Goal: Information Seeking & Learning: Learn about a topic

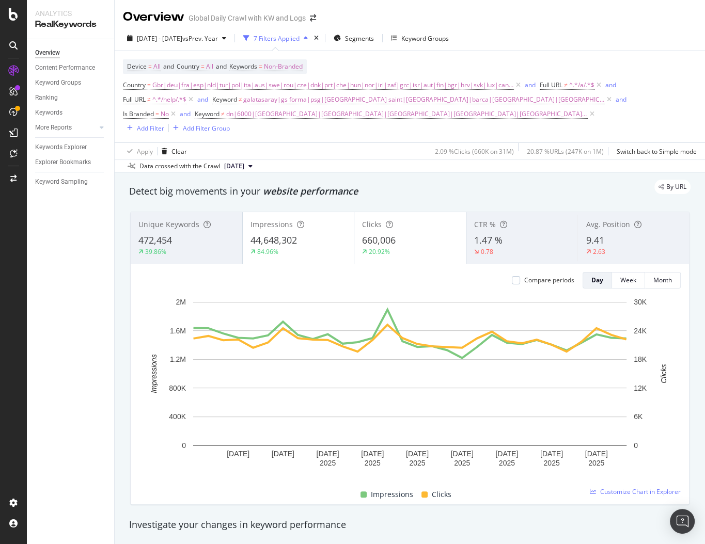
click at [390, 180] on div "By URL" at bounding box center [405, 187] width 572 height 14
click at [55, 148] on div "Keywords Explorer" at bounding box center [61, 147] width 52 height 11
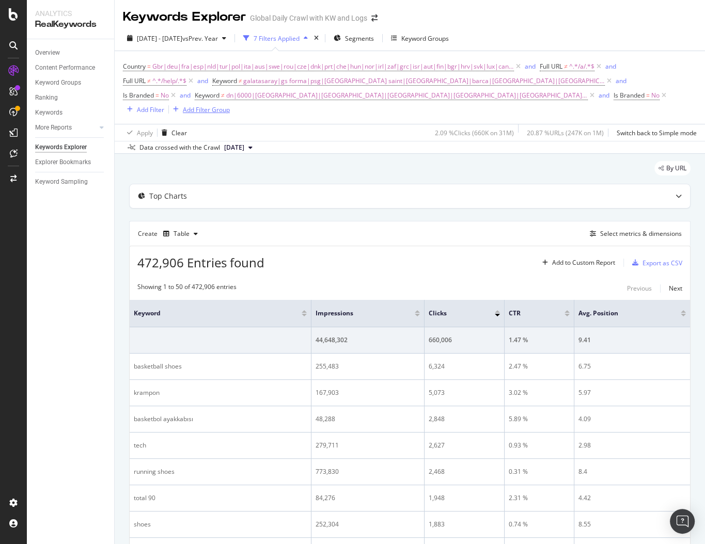
click at [195, 109] on div "Add Filter Group" at bounding box center [206, 109] width 47 height 9
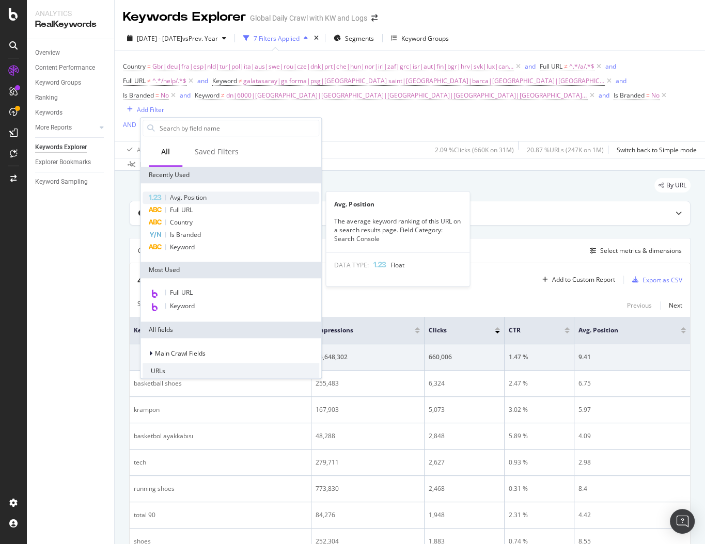
click at [211, 197] on div "Avg. Position" at bounding box center [231, 198] width 177 height 12
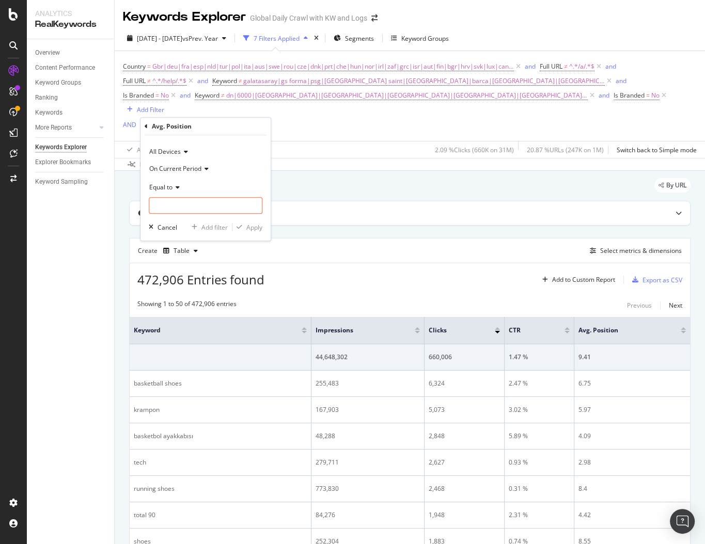
click at [169, 187] on span "Equal to" at bounding box center [160, 187] width 23 height 9
click at [192, 165] on span "On Current Period" at bounding box center [175, 168] width 52 height 9
click at [198, 231] on span "Diff. Between Period - value" at bounding box center [194, 230] width 80 height 9
click at [172, 185] on span "Equal to" at bounding box center [160, 187] width 23 height 9
click at [188, 261] on span "Greater than" at bounding box center [172, 262] width 37 height 9
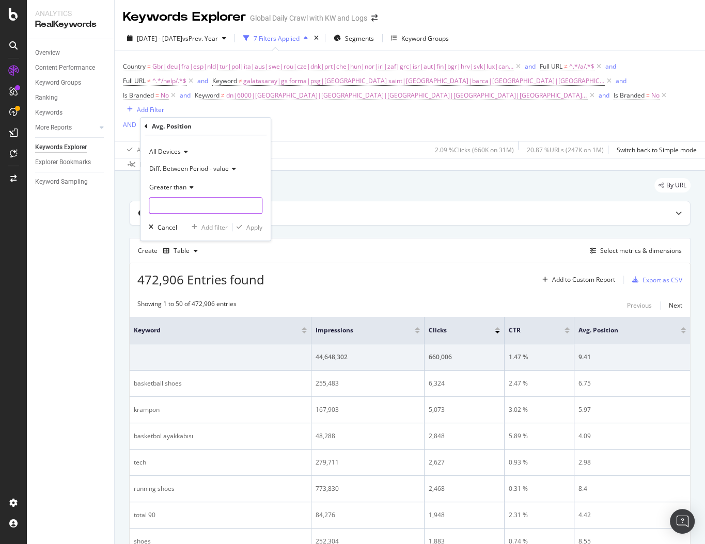
click at [182, 208] on input "number" at bounding box center [206, 205] width 114 height 17
type input "1"
click at [248, 228] on div "Apply" at bounding box center [254, 227] width 16 height 9
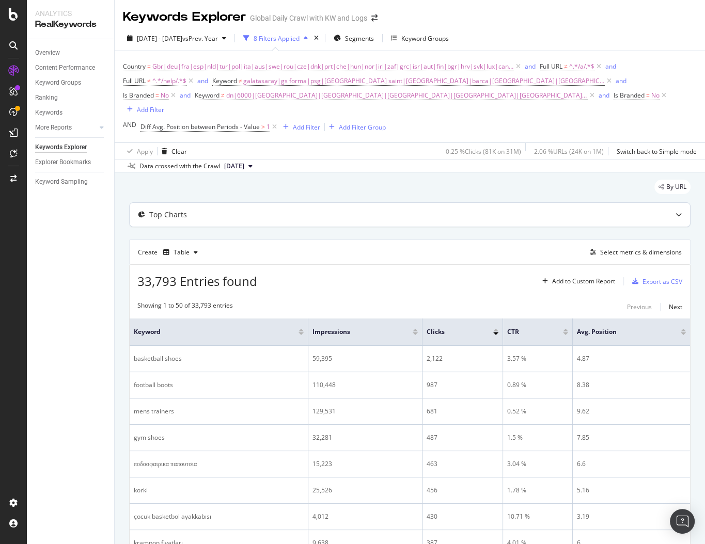
click at [477, 215] on div "Top Charts" at bounding box center [390, 215] width 520 height 10
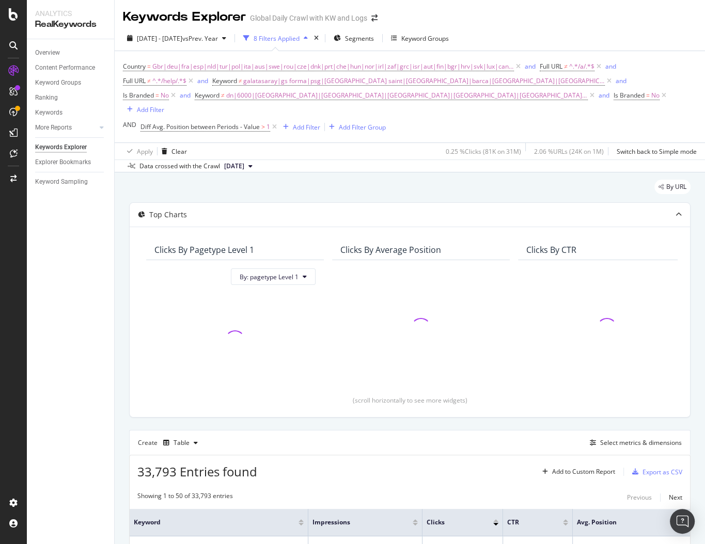
scroll to position [252, 0]
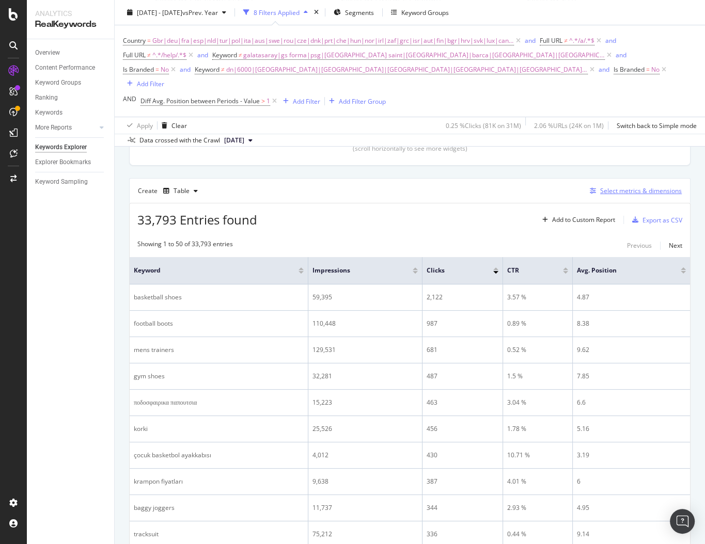
click at [594, 188] on div "Select metrics & dimensions" at bounding box center [641, 190] width 82 height 9
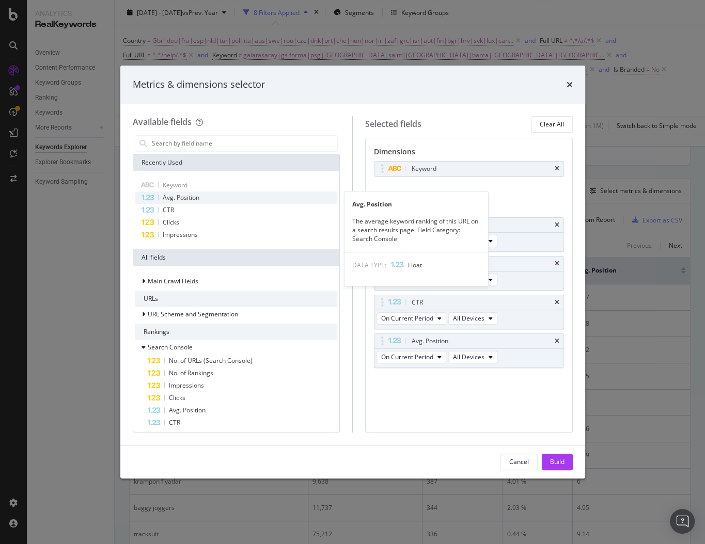
click at [184, 200] on span "Avg. Position" at bounding box center [181, 197] width 37 height 9
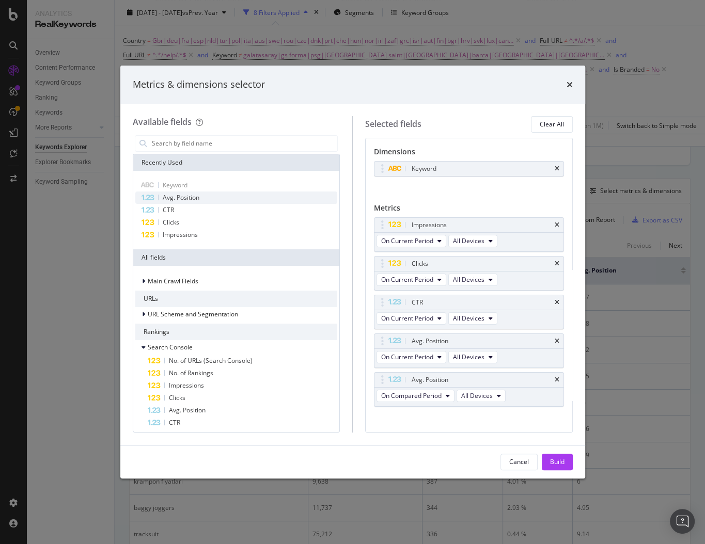
click at [184, 200] on span "Avg. Position" at bounding box center [181, 197] width 37 height 9
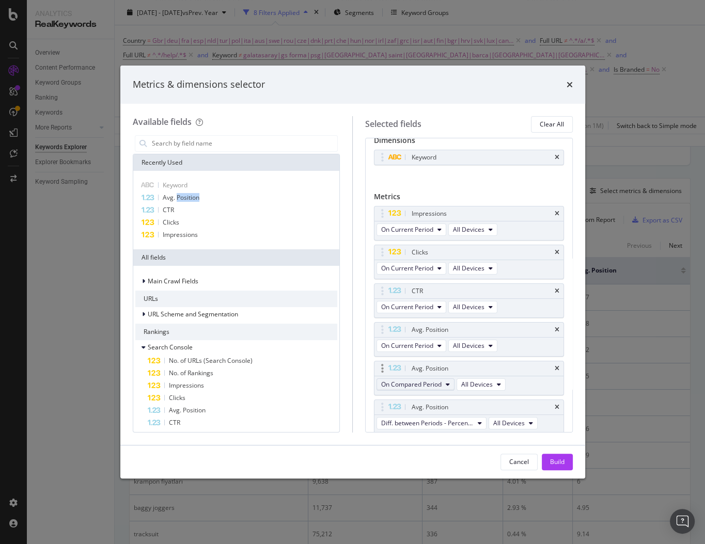
scroll to position [45, 0]
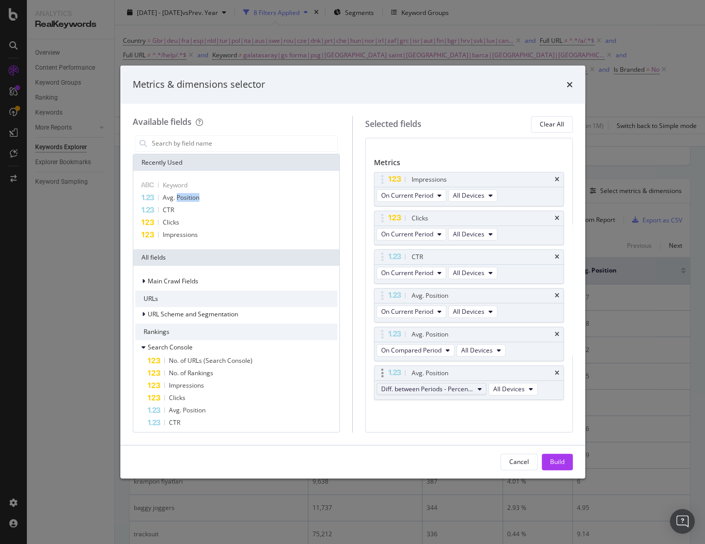
click at [429, 321] on button "Diff. between Periods - Percentage" at bounding box center [431, 389] width 110 height 12
click at [428, 321] on span "Diff. between Periods - Value" at bounding box center [436, 463] width 103 height 9
click at [550, 321] on div "Build" at bounding box center [557, 462] width 14 height 9
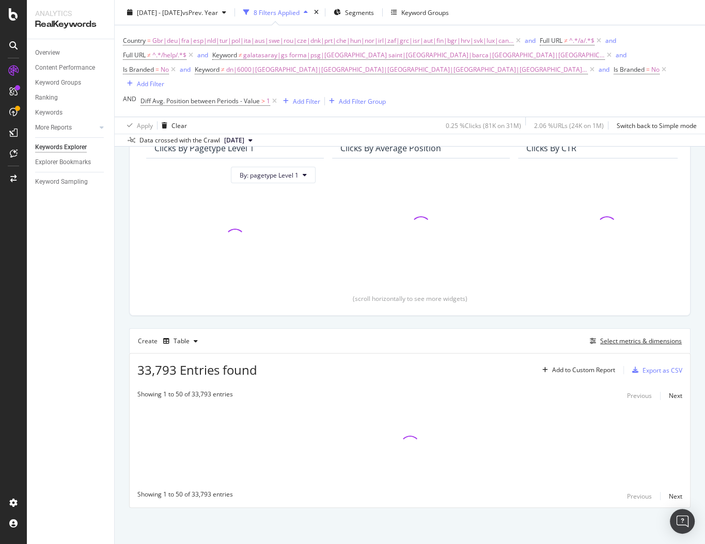
scroll to position [101, 0]
click at [320, 125] on div "Apply Clear 0.25 % Clicks ( 81K on 31M ) 2.06 % URLs ( 24K on 1M ) Switch back …" at bounding box center [410, 125] width 590 height 17
click at [319, 125] on div "Apply Clear 0.25 % Clicks ( 81K on 31M ) 2.06 % URLs ( 24K on 1M ) Switch back …" at bounding box center [410, 125] width 590 height 17
click at [315, 125] on div "Apply Clear 0.25 % Clicks ( 81K on 31M ) 2.06 % URLs ( 24K on 1M ) Switch back …" at bounding box center [410, 125] width 590 height 17
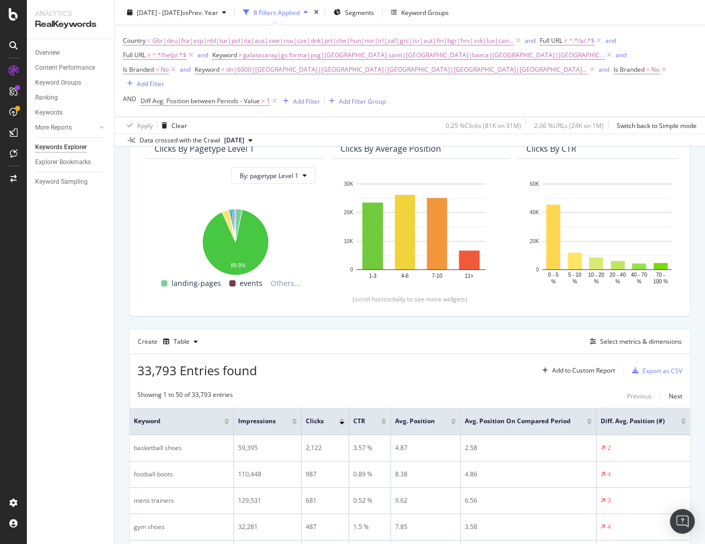
click at [365, 321] on div "Showing 1 to 50 of 33,793 entries Previous Next" at bounding box center [410, 396] width 560 height 12
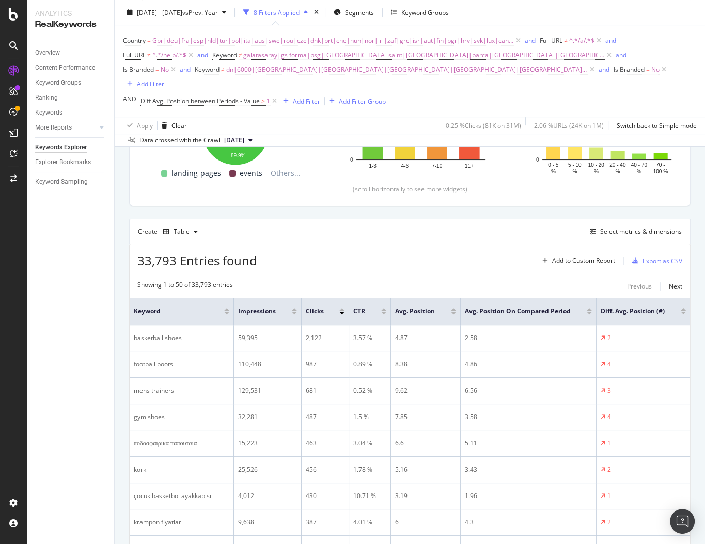
scroll to position [339, 0]
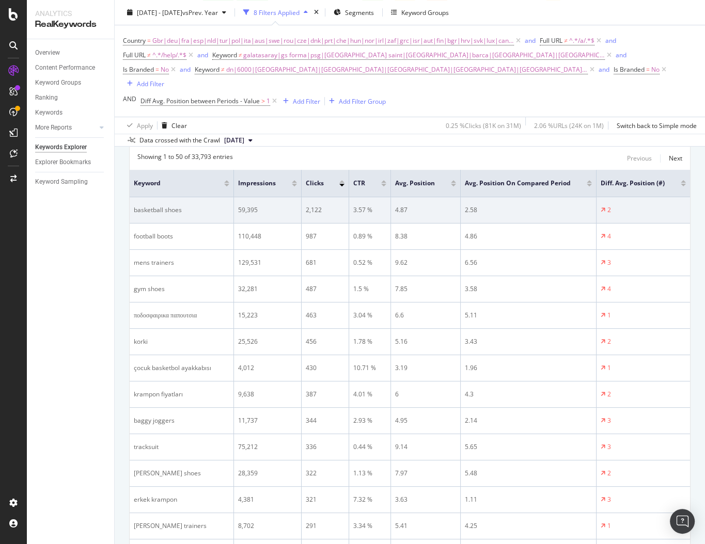
click at [164, 209] on div "basketball shoes" at bounding box center [182, 210] width 96 height 9
click at [164, 208] on div "basketball shoes" at bounding box center [182, 210] width 96 height 9
copy div "basketball shoes"
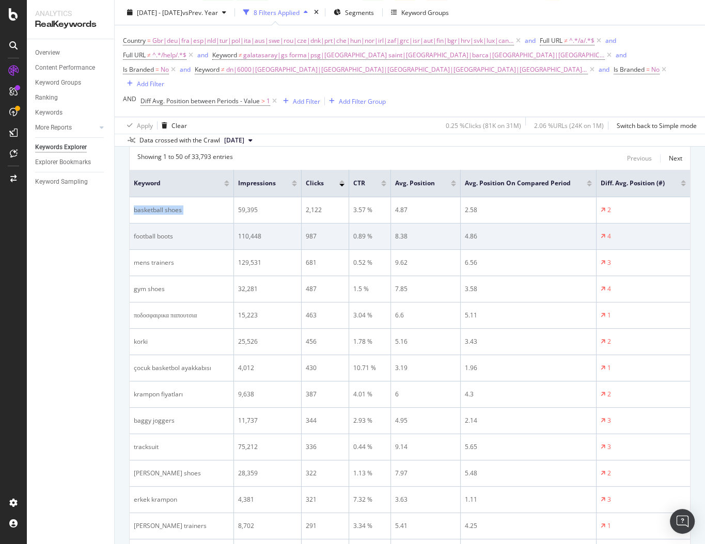
click at [153, 233] on div "football boots" at bounding box center [182, 236] width 96 height 9
copy div "football boots"
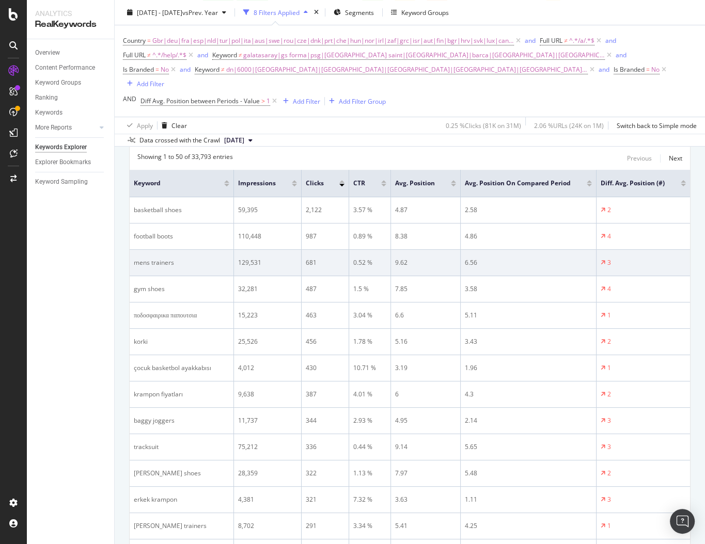
click at [160, 260] on div "mens trainers" at bounding box center [182, 262] width 96 height 9
copy div "mens trainers"
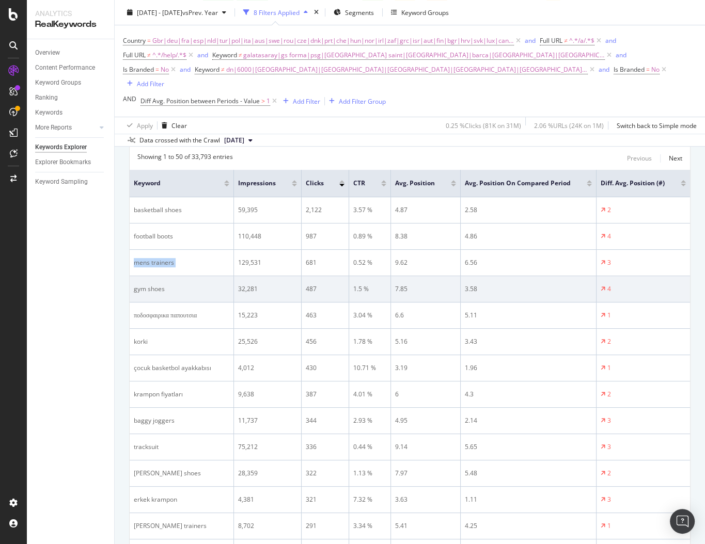
click at [160, 290] on div "gym shoes" at bounding box center [182, 289] width 96 height 9
copy div "gym shoes"
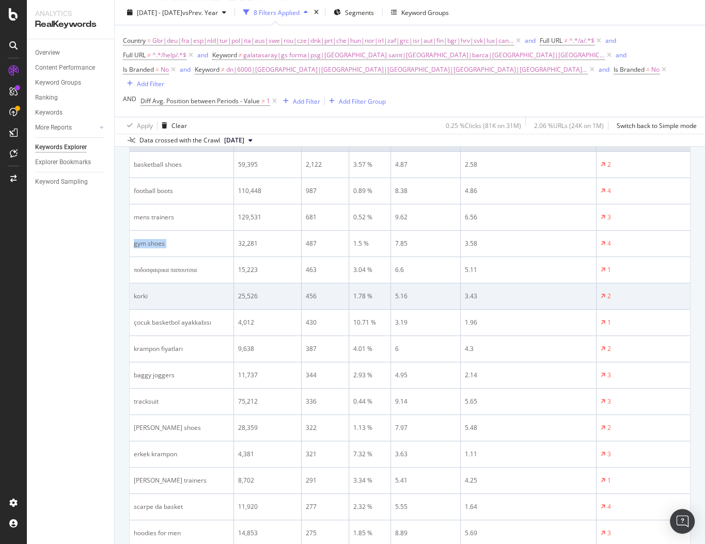
scroll to position [406, 0]
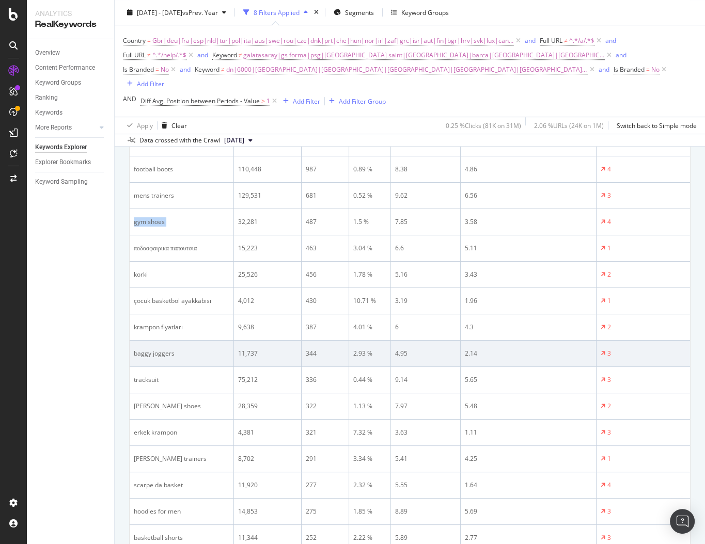
click at [155, 321] on div "baggy joggers" at bounding box center [182, 353] width 96 height 9
copy div "baggy joggers"
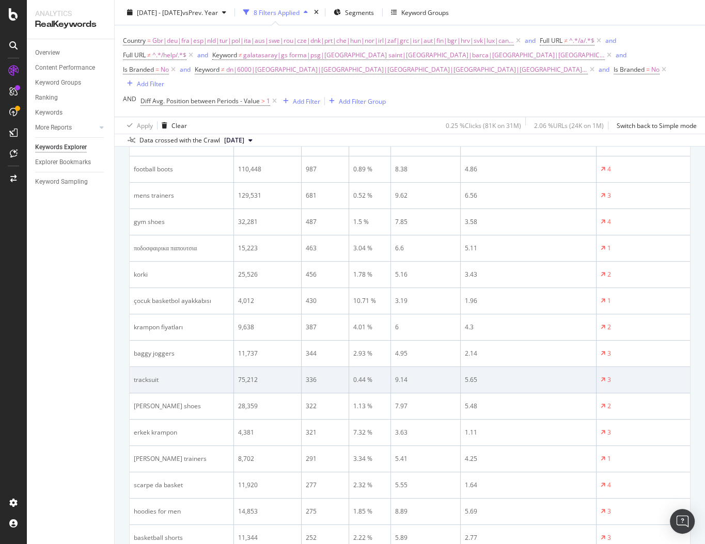
click at [155, 321] on div "tracksuit" at bounding box center [182, 379] width 96 height 9
copy div "tracksuit"
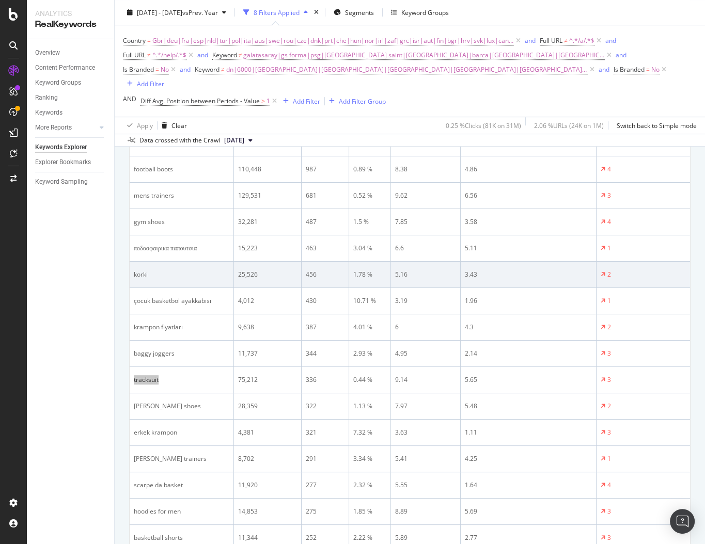
scroll to position [476, 0]
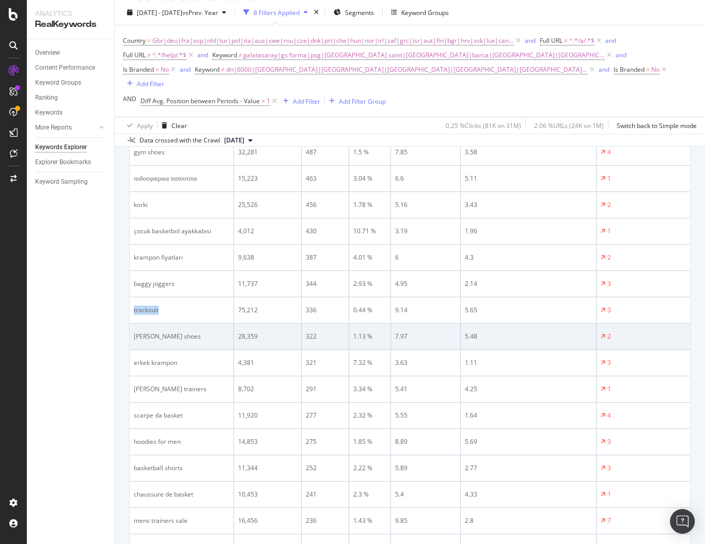
click at [183, 321] on td "[PERSON_NAME] shoes" at bounding box center [182, 337] width 104 height 26
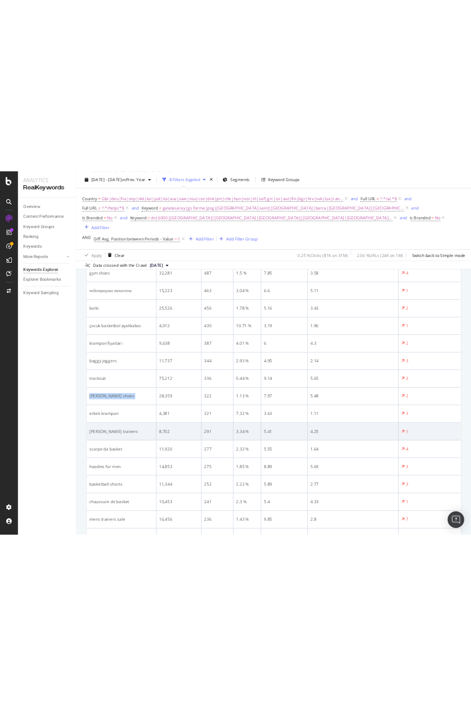
scroll to position [515, 0]
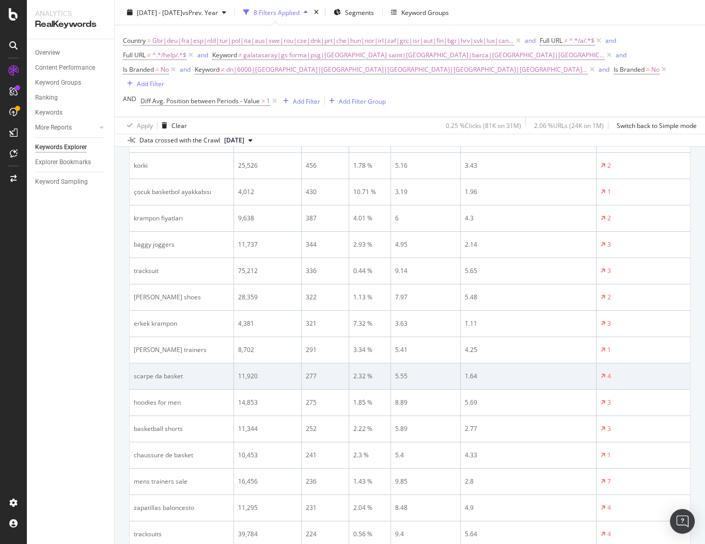
click at [184, 321] on div "scarpe da basket" at bounding box center [182, 376] width 96 height 9
copy div "scarpe da basket"
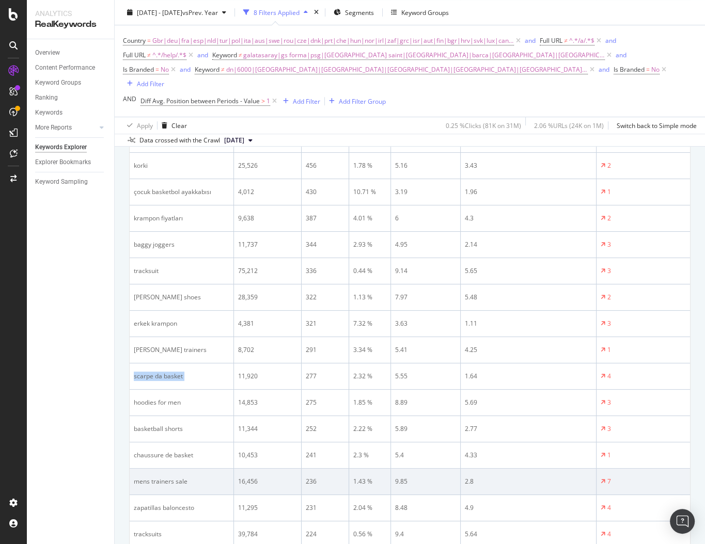
click at [148, 321] on td "mens trainers sale" at bounding box center [182, 482] width 104 height 26
click at [191, 321] on div "mens trainers sale" at bounding box center [182, 481] width 96 height 9
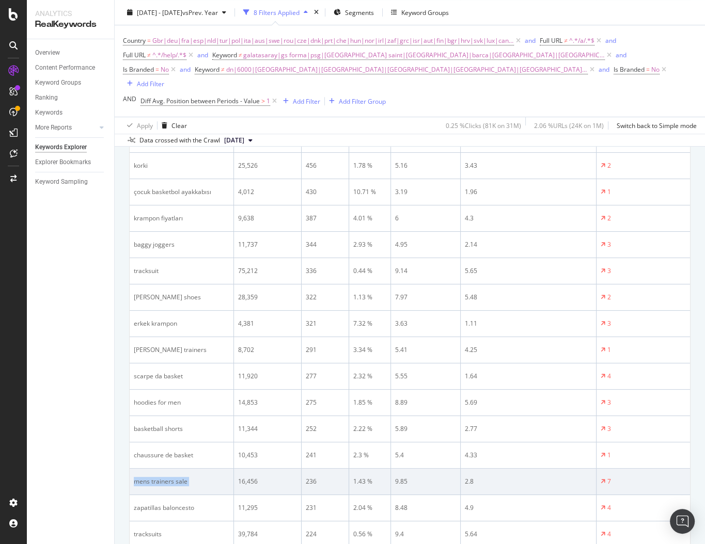
click at [191, 321] on div "mens trainers sale" at bounding box center [182, 481] width 96 height 9
copy div "mens trainers sale"
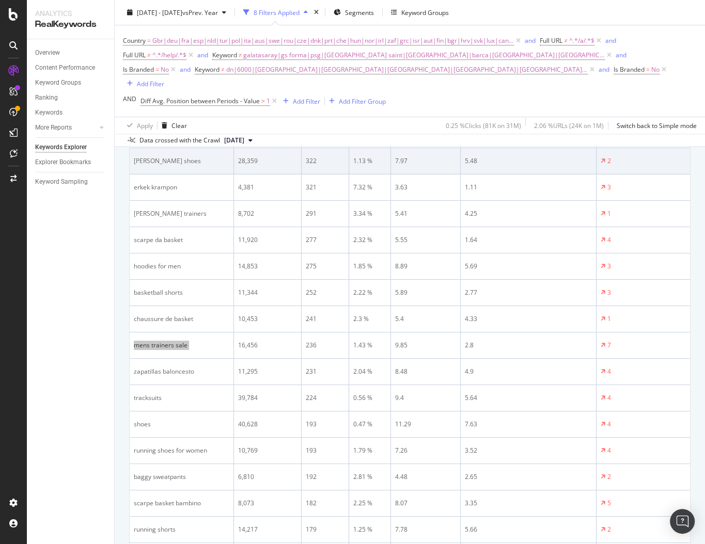
scroll to position [706, 0]
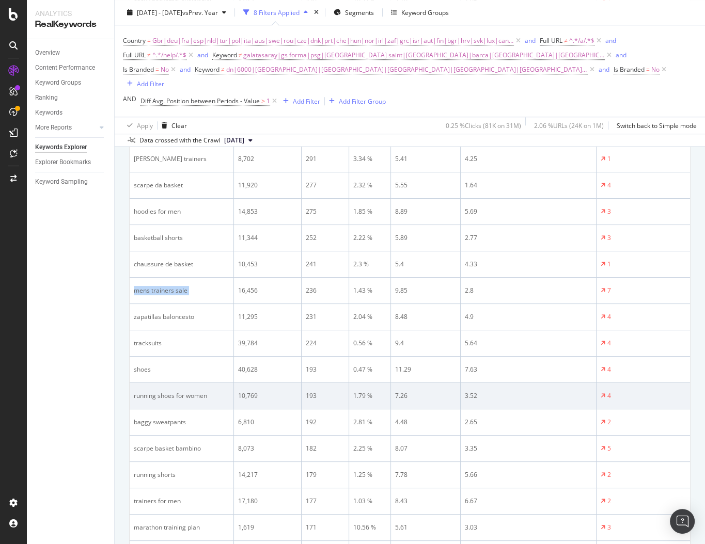
click at [194, 321] on div "running shoes for women" at bounding box center [182, 395] width 96 height 9
copy div "running shoes for women"
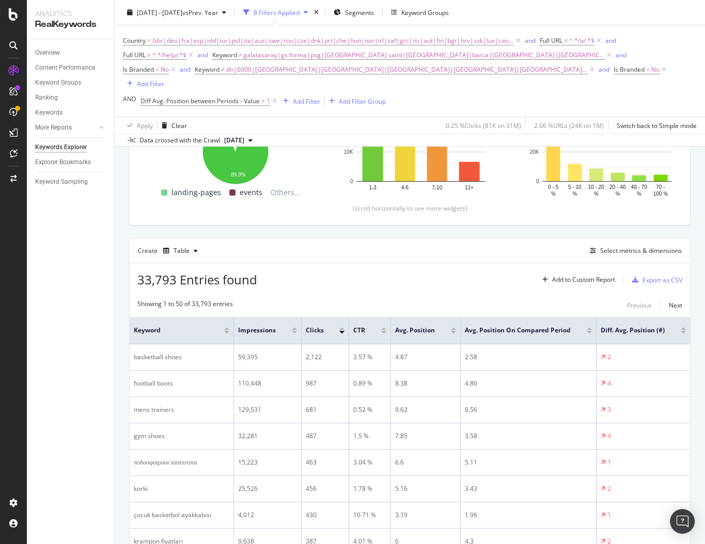
scroll to position [72, 0]
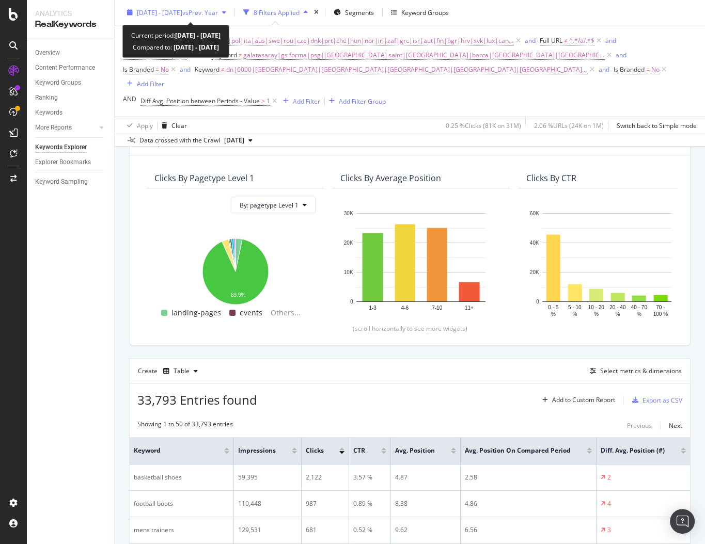
click at [218, 13] on span "vs Prev. Year" at bounding box center [200, 12] width 36 height 9
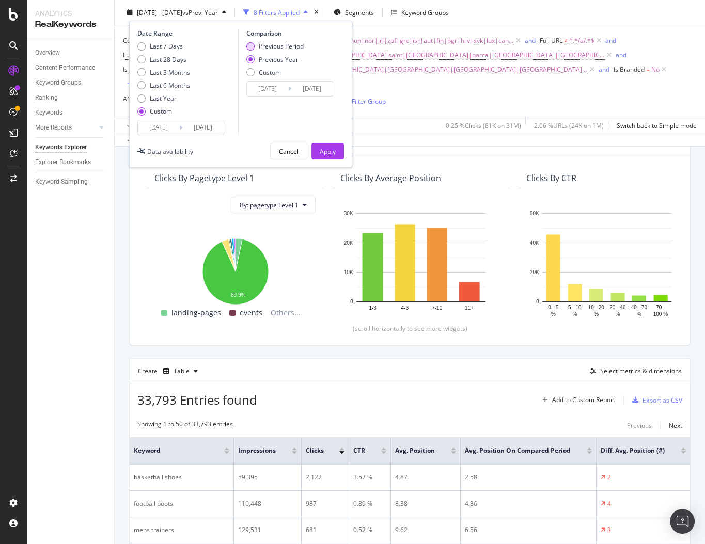
click at [264, 49] on div "Previous Period" at bounding box center [281, 46] width 45 height 9
type input "2025/08/02"
type input "2025/08/31"
click at [336, 151] on button "Apply" at bounding box center [327, 151] width 33 height 17
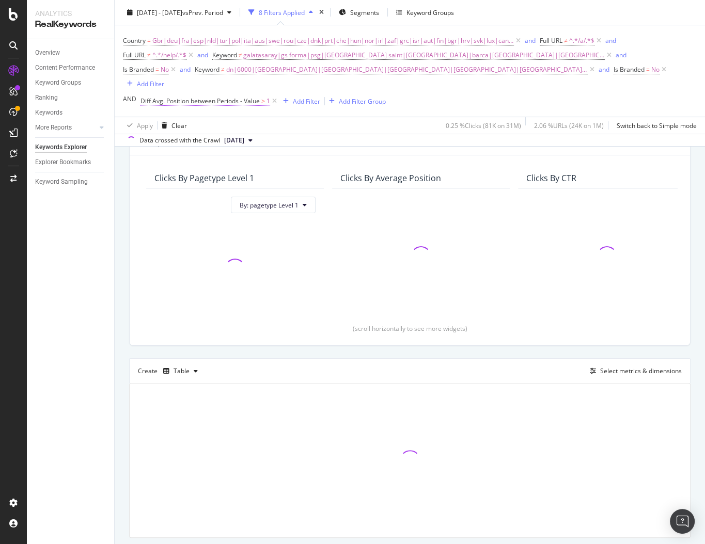
click at [235, 100] on span "Diff Avg. Position between Periods - Value" at bounding box center [199, 101] width 119 height 9
click at [162, 162] on span "Greater than" at bounding box center [167, 160] width 37 height 9
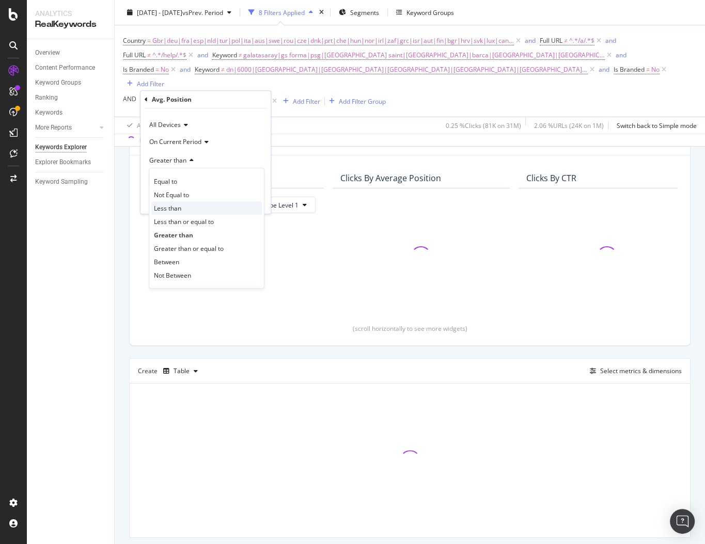
click at [172, 210] on span "Less than" at bounding box center [167, 208] width 27 height 9
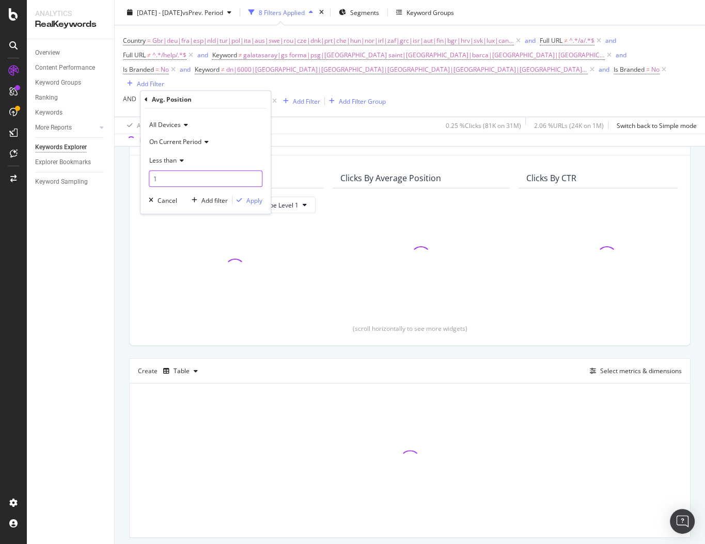
click at [152, 177] on input "1" at bounding box center [206, 178] width 114 height 17
type input "-1"
click at [256, 200] on div "Apply" at bounding box center [254, 200] width 16 height 9
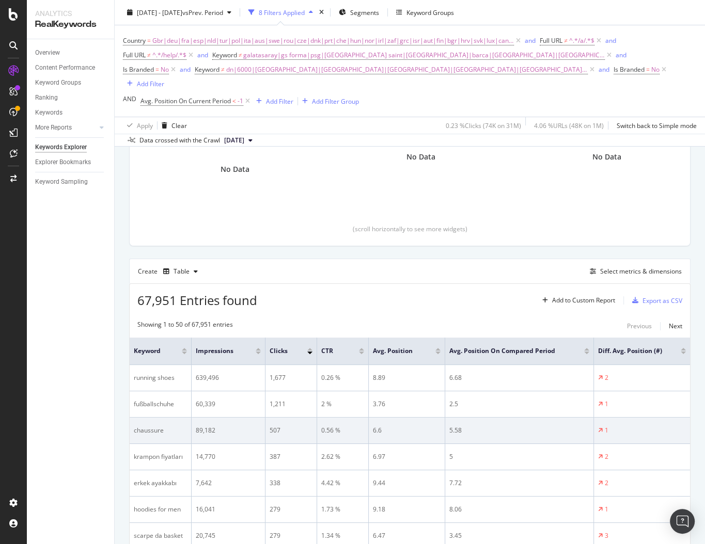
scroll to position [63, 0]
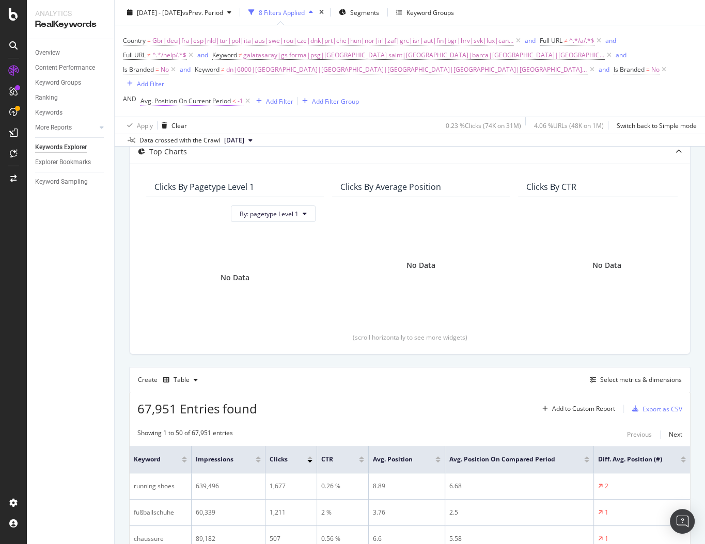
click at [199, 104] on span "Avg. Position On Current Period" at bounding box center [185, 101] width 90 height 9
click at [181, 139] on span "On Current Period" at bounding box center [175, 141] width 52 height 9
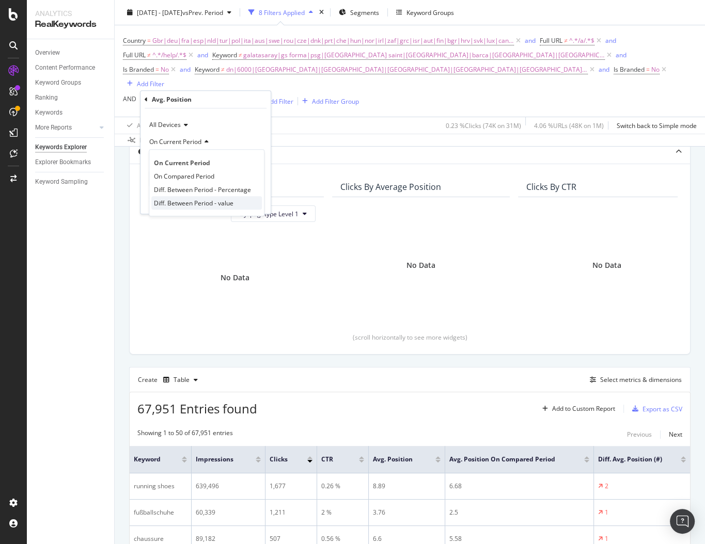
click at [207, 201] on span "Diff. Between Period - value" at bounding box center [194, 203] width 80 height 9
click at [240, 208] on div "All Devices Diff. Between Period - value Less than -1 Cancel Add filter Apply" at bounding box center [205, 160] width 130 height 105
click at [249, 198] on div "Apply" at bounding box center [254, 200] width 16 height 9
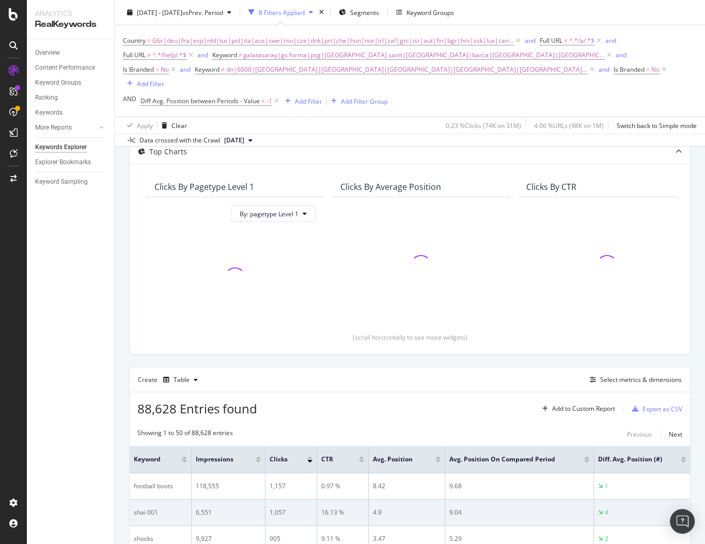
scroll to position [263, 0]
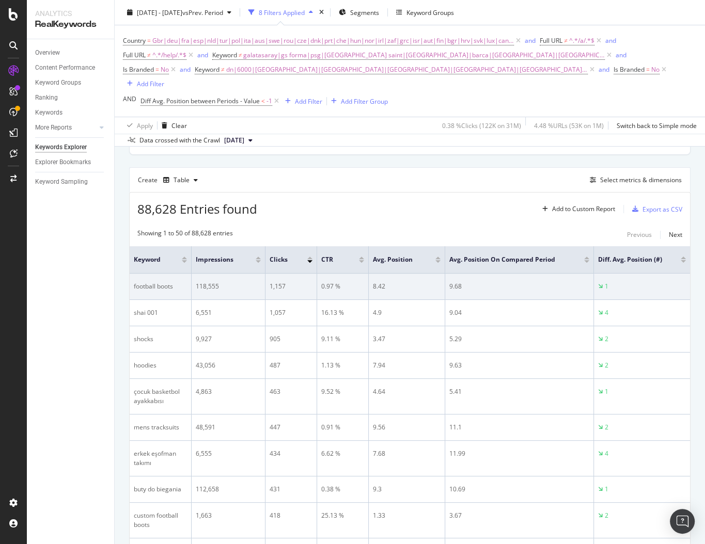
click at [158, 292] on td "football boots" at bounding box center [161, 287] width 62 height 26
copy div "football boots"
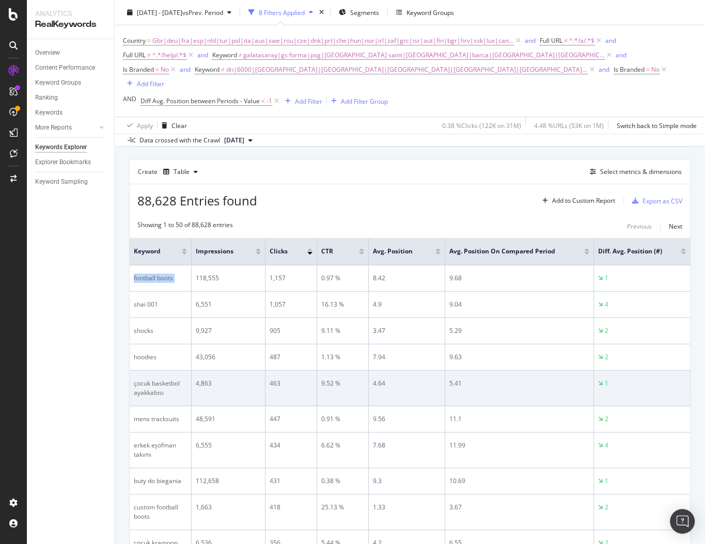
scroll to position [284, 0]
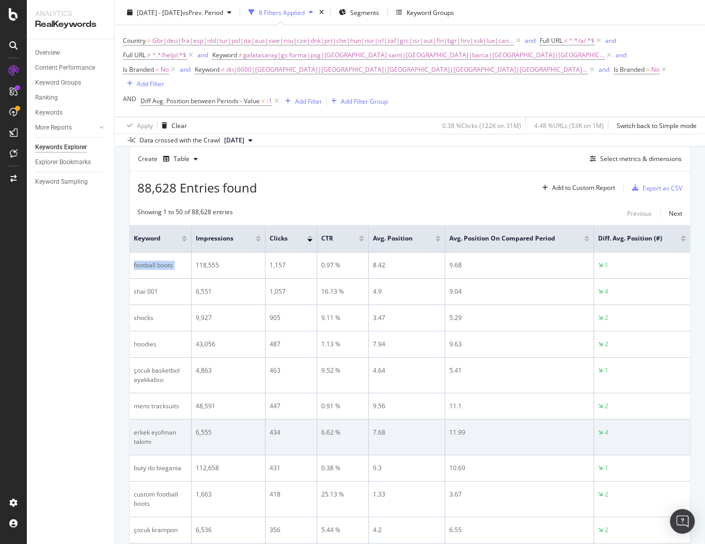
click at [143, 321] on div "erkek eşofman takımı" at bounding box center [160, 437] width 53 height 19
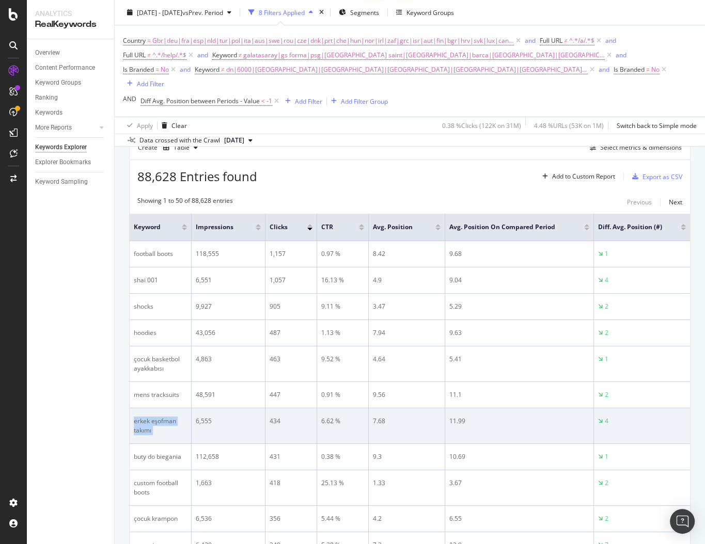
scroll to position [303, 0]
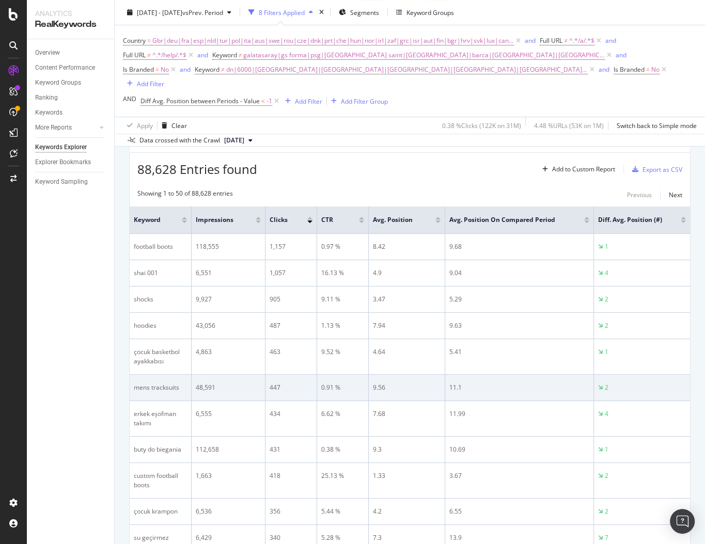
click at [154, 321] on div "mens tracksuits" at bounding box center [160, 387] width 53 height 9
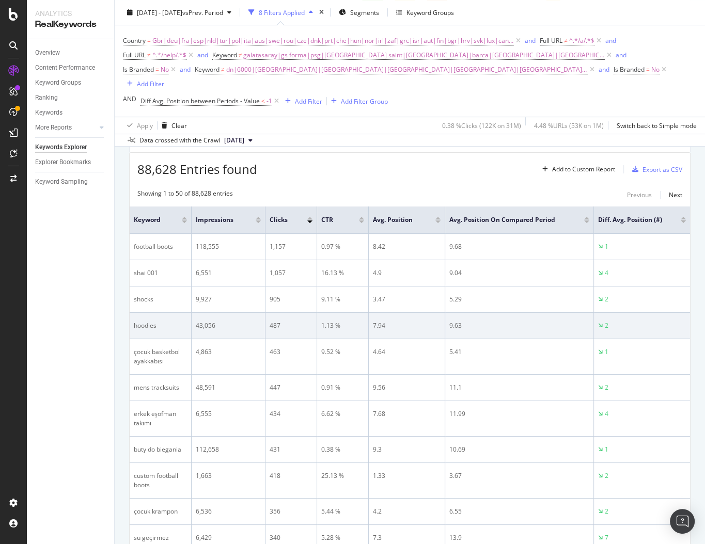
click at [140, 321] on div "hoodies" at bounding box center [160, 325] width 53 height 9
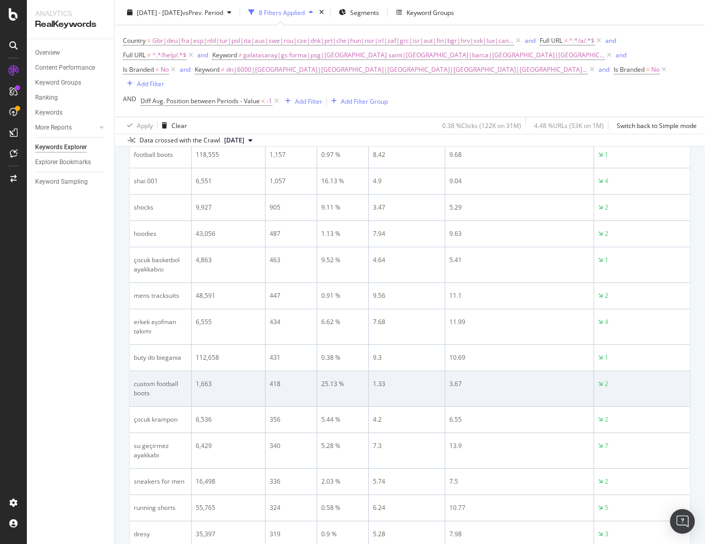
click at [136, 321] on div "custom football boots" at bounding box center [160, 389] width 53 height 19
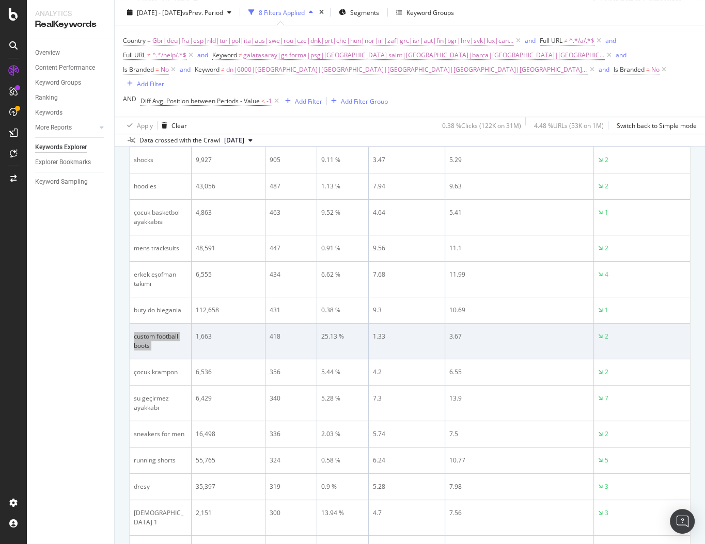
scroll to position [444, 0]
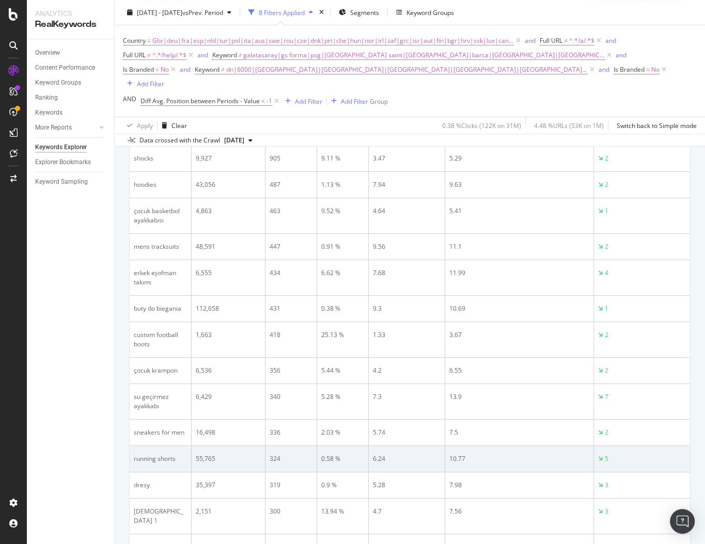
click at [160, 321] on div "running shorts" at bounding box center [160, 458] width 53 height 9
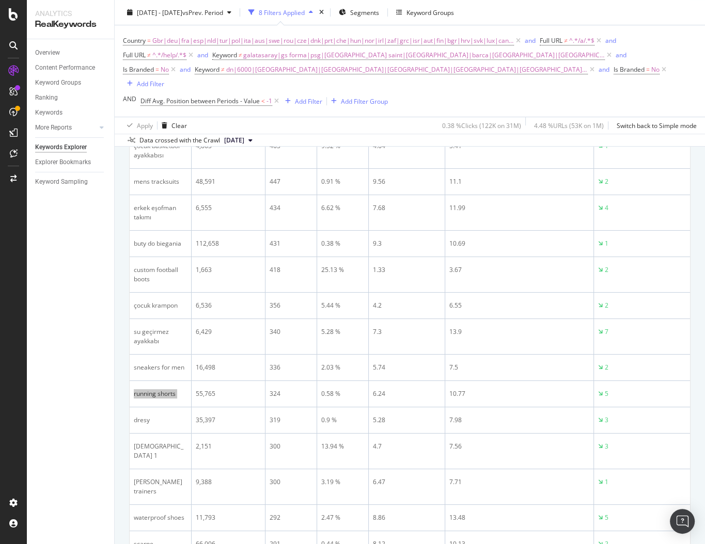
scroll to position [608, 0]
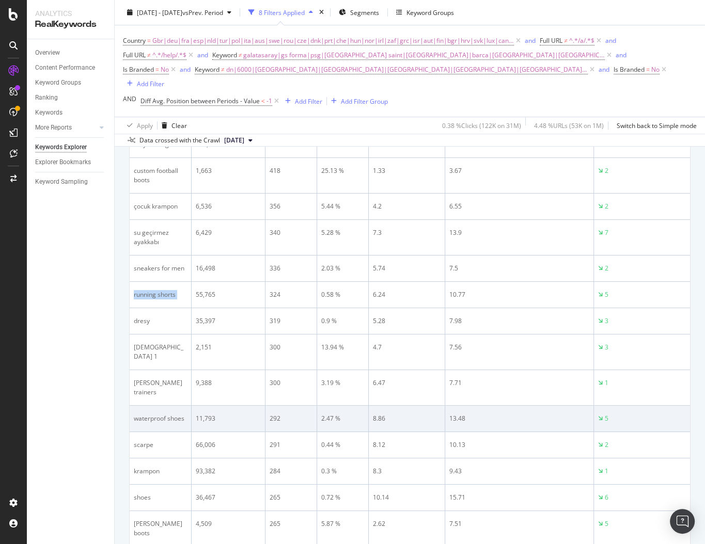
click at [159, 321] on div "waterproof shoes" at bounding box center [160, 418] width 53 height 9
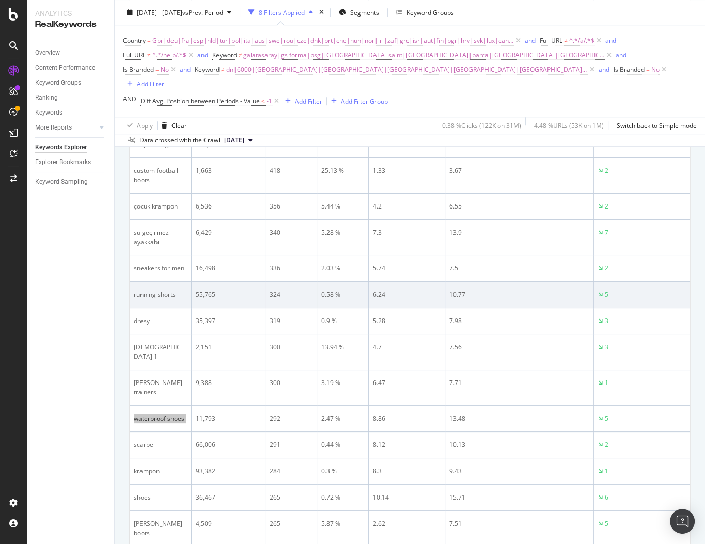
scroll to position [732, 0]
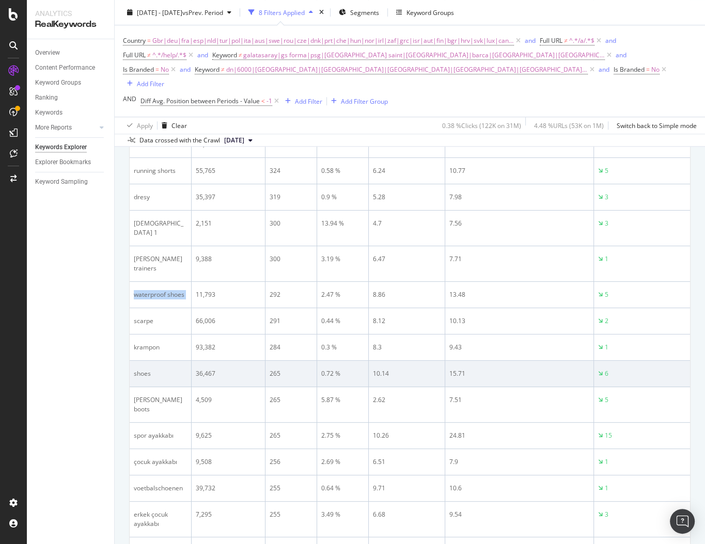
click at [141, 321] on td "shoes" at bounding box center [161, 374] width 62 height 26
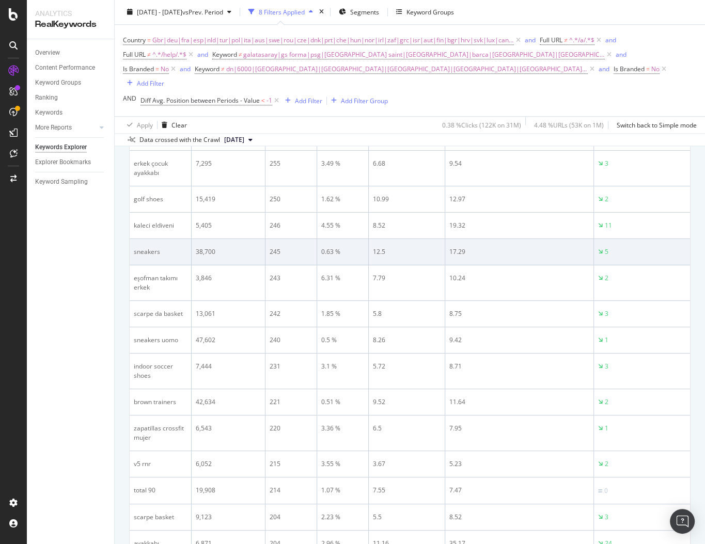
scroll to position [1135, 0]
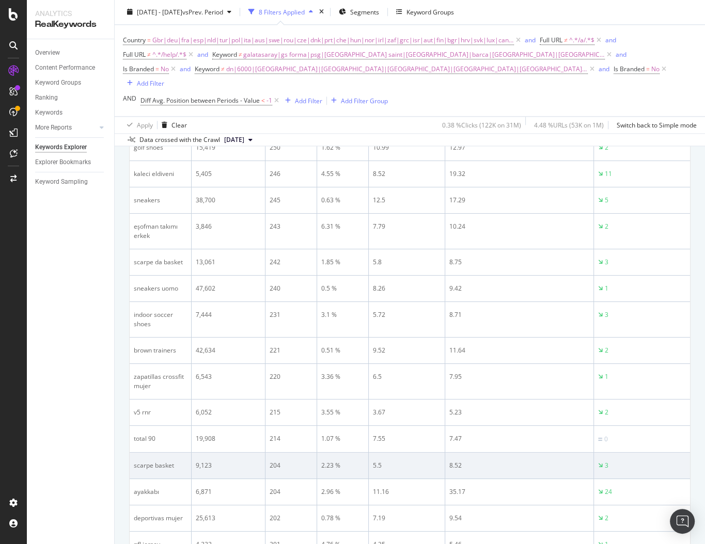
click at [156, 321] on div "scarpe basket" at bounding box center [160, 465] width 53 height 9
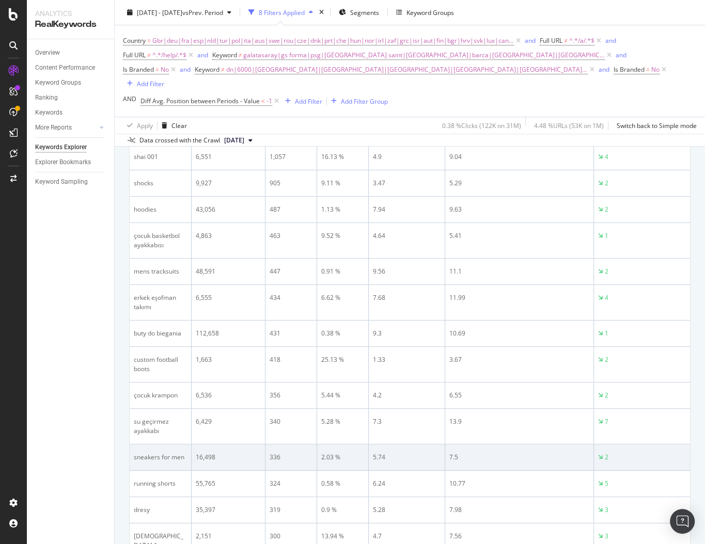
scroll to position [421, 0]
click at [175, 321] on div "sneakers for men" at bounding box center [160, 455] width 53 height 9
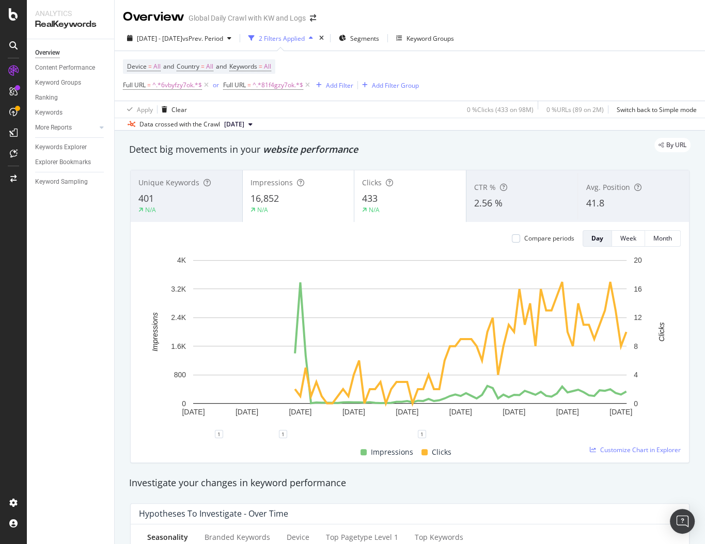
click at [318, 153] on span "website performance" at bounding box center [310, 149] width 95 height 12
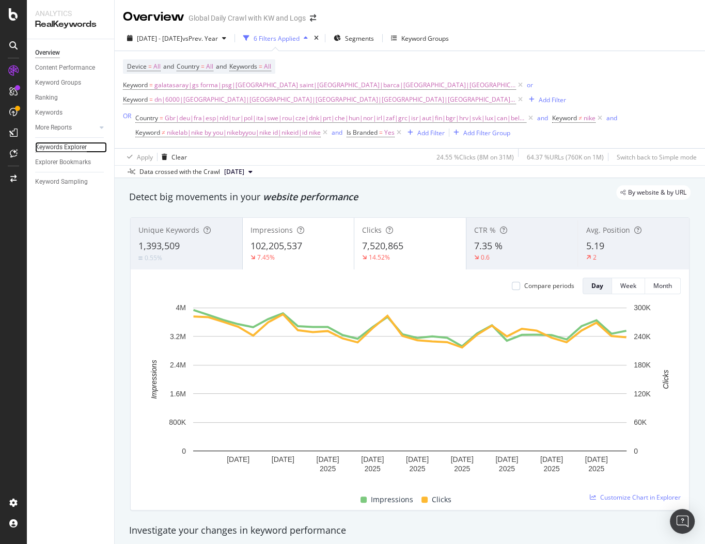
click at [64, 148] on div "Keywords Explorer" at bounding box center [61, 147] width 52 height 11
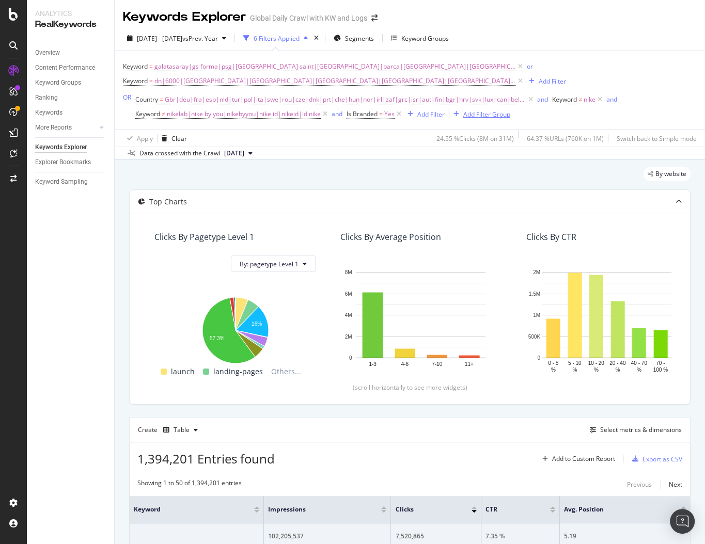
click at [470, 118] on div "Add Filter Group" at bounding box center [486, 114] width 47 height 9
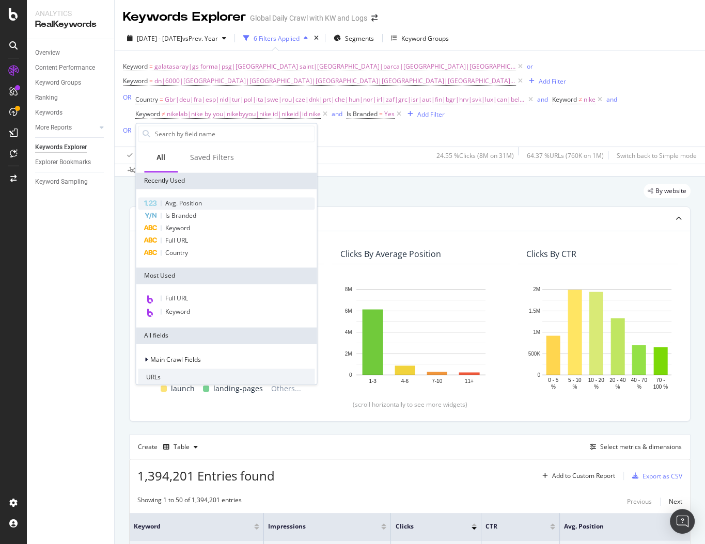
click at [193, 200] on span "Avg. Position" at bounding box center [183, 203] width 37 height 9
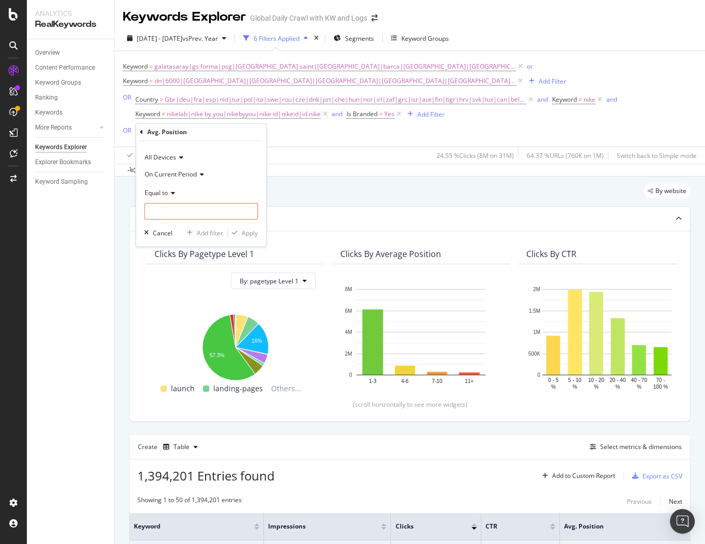
click at [169, 172] on span "On Current Period" at bounding box center [171, 174] width 52 height 9
click at [176, 233] on span "Diff. Between Period - value" at bounding box center [189, 235] width 80 height 9
click at [168, 192] on icon at bounding box center [171, 193] width 7 height 6
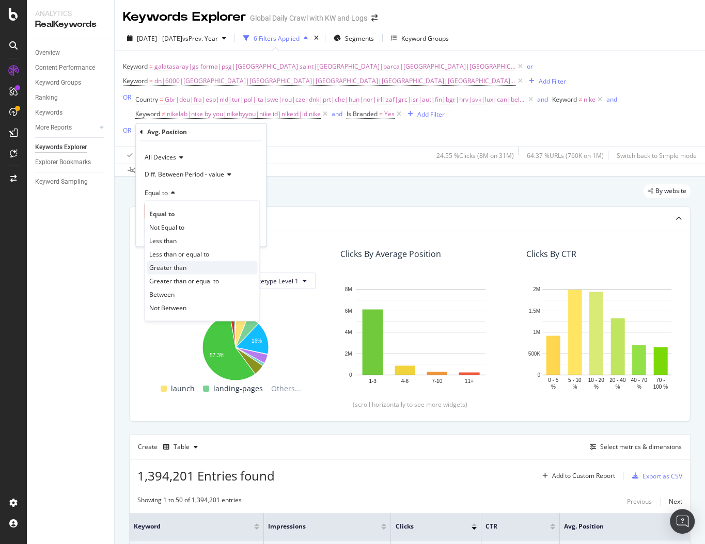
click at [172, 269] on span "Greater than" at bounding box center [167, 267] width 37 height 9
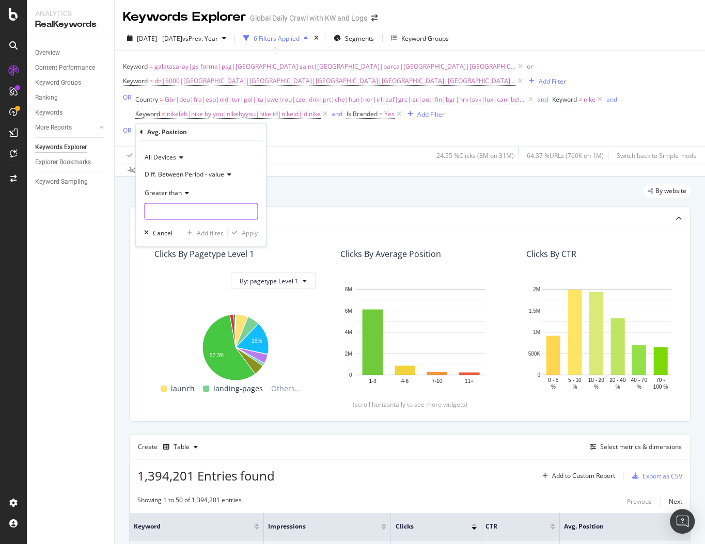
click at [183, 215] on input "number" at bounding box center [201, 211] width 114 height 17
type input "1"
click at [243, 237] on div "Apply" at bounding box center [243, 233] width 30 height 9
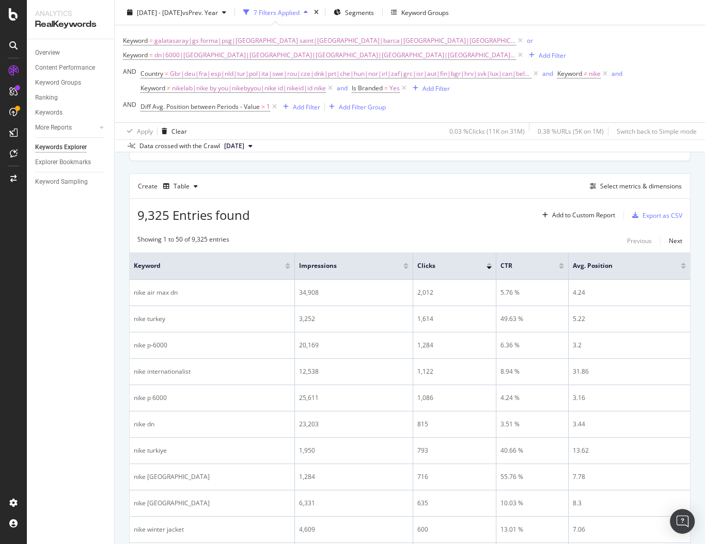
scroll to position [256, 0]
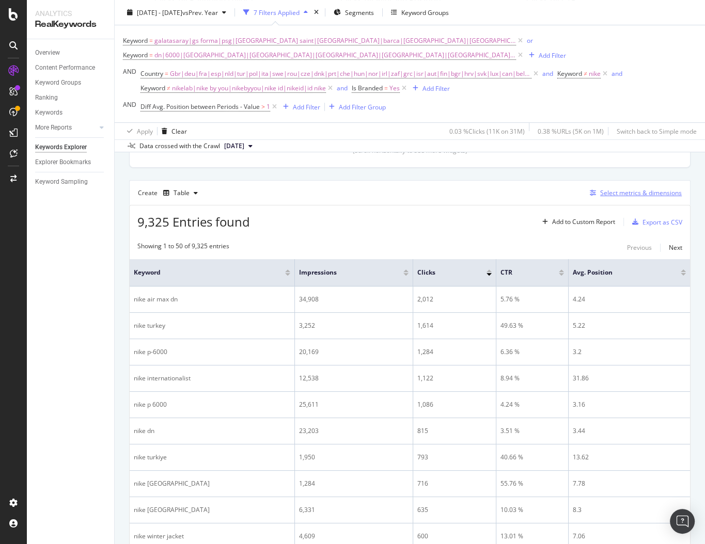
click at [610, 189] on div "Select metrics & dimensions" at bounding box center [641, 192] width 82 height 9
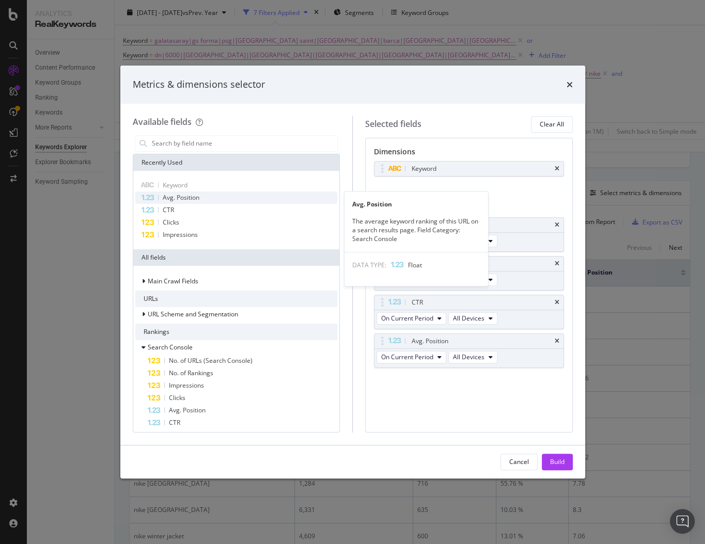
click at [228, 200] on div "Avg. Position" at bounding box center [236, 198] width 202 height 12
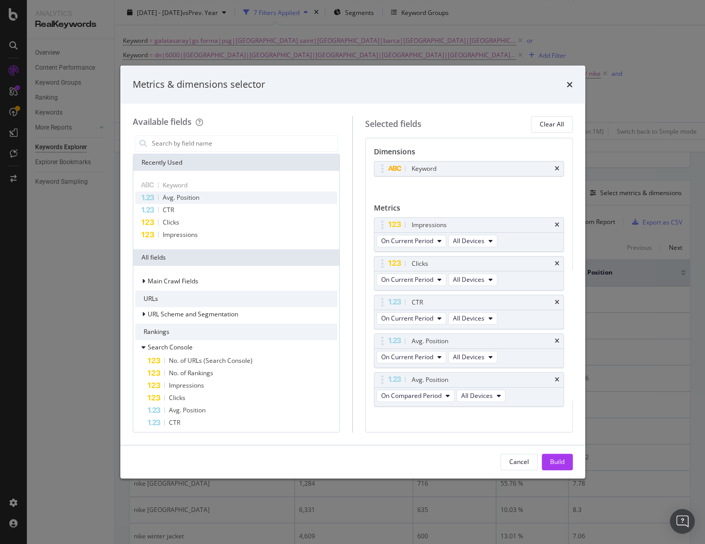
click at [228, 200] on div "Avg. Position" at bounding box center [236, 198] width 202 height 12
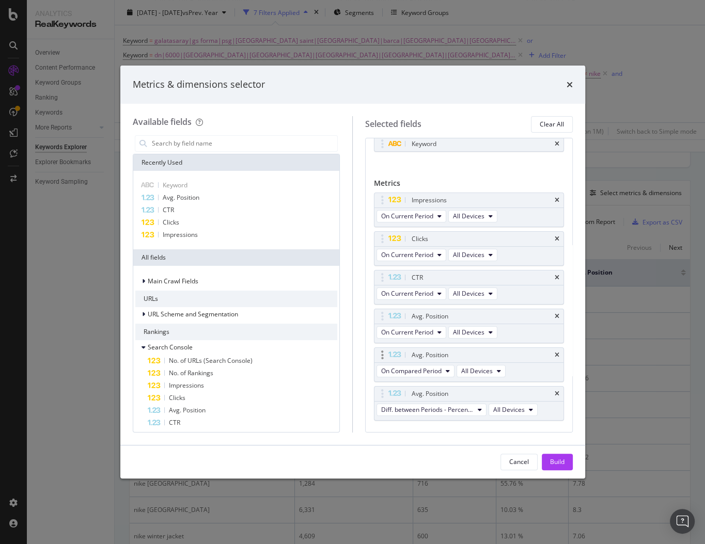
scroll to position [32, 0]
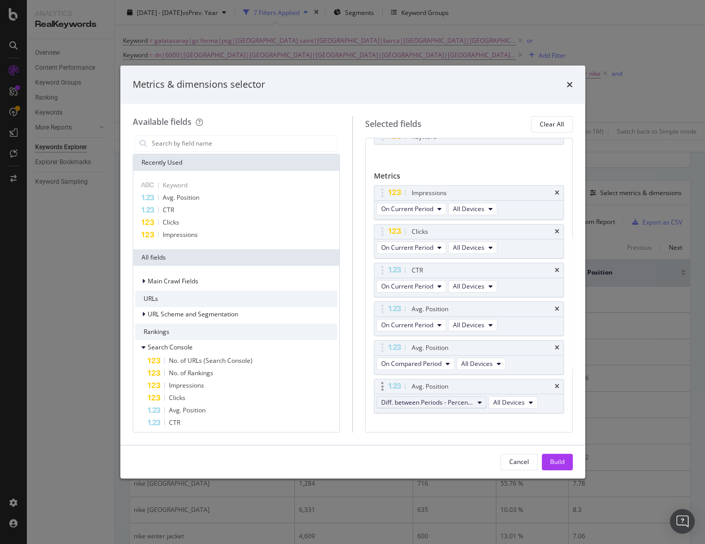
click at [441, 404] on span "Diff. between Periods - Percentage" at bounding box center [427, 402] width 92 height 9
click at [440, 475] on span "Diff. between Periods - Value" at bounding box center [436, 476] width 103 height 9
click at [561, 463] on div "Build" at bounding box center [557, 462] width 14 height 9
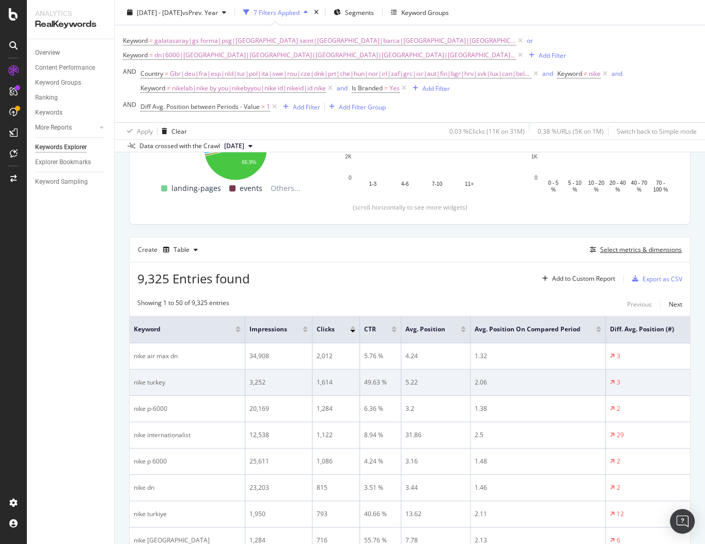
scroll to position [232, 0]
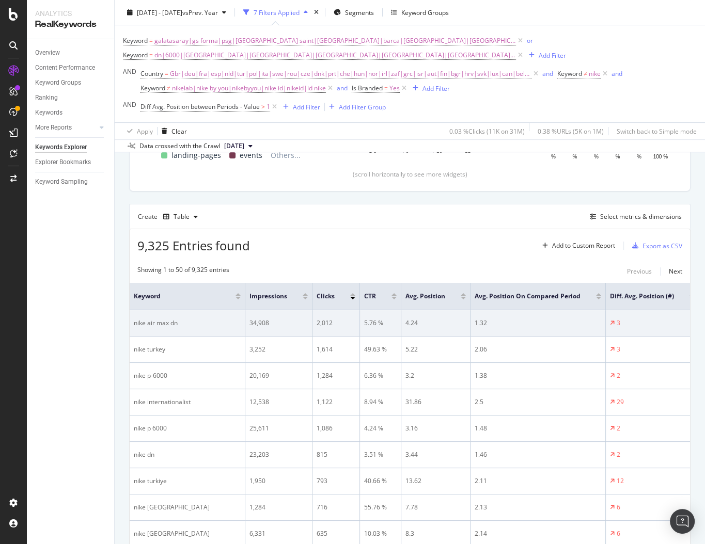
click at [174, 316] on td "nike air max dn" at bounding box center [188, 323] width 116 height 26
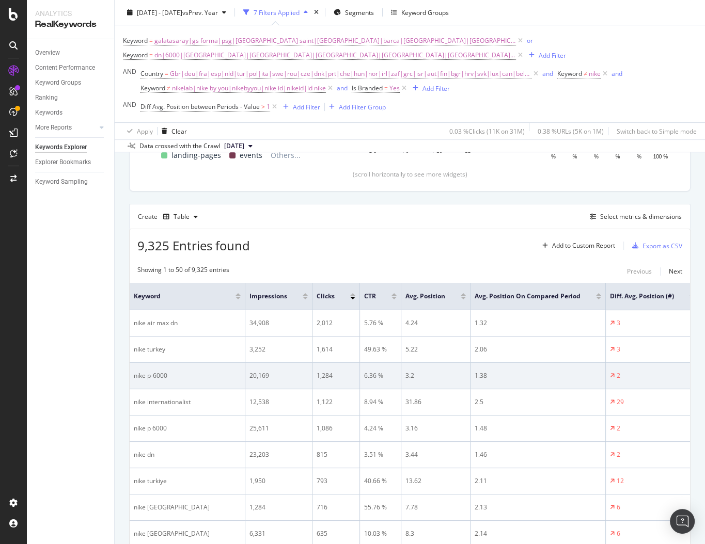
click at [152, 374] on div "nike p-6000" at bounding box center [187, 375] width 107 height 9
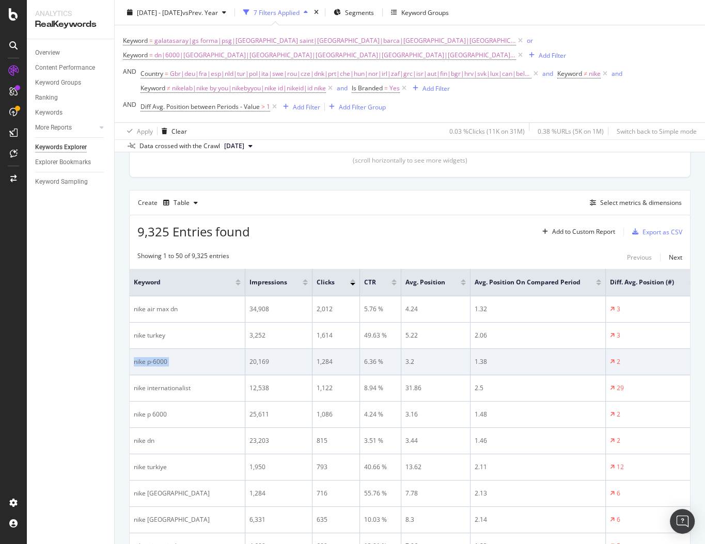
copy div "nike p-6000"
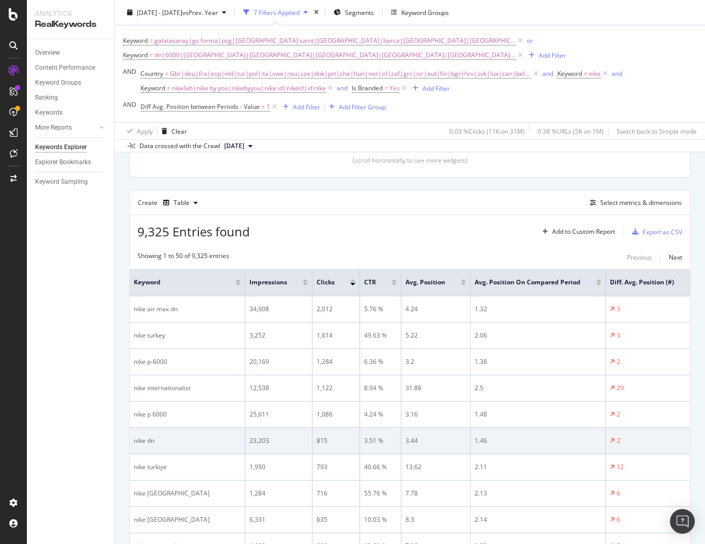
click at [148, 442] on div "nike dn" at bounding box center [187, 440] width 107 height 9
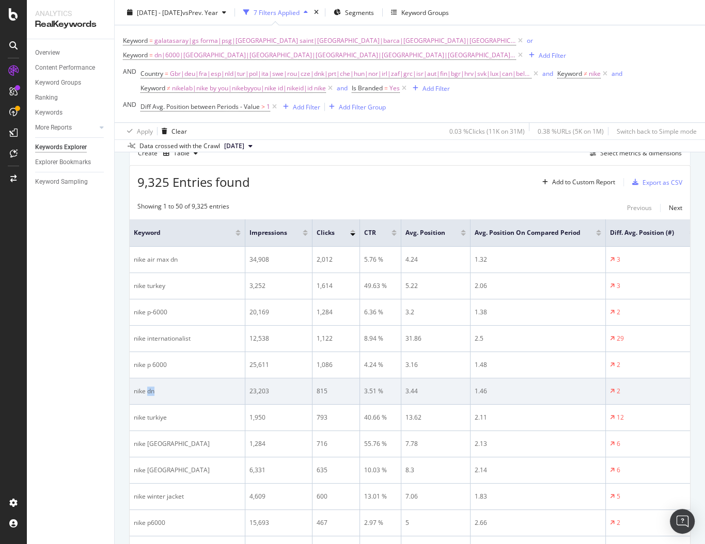
scroll to position [297, 0]
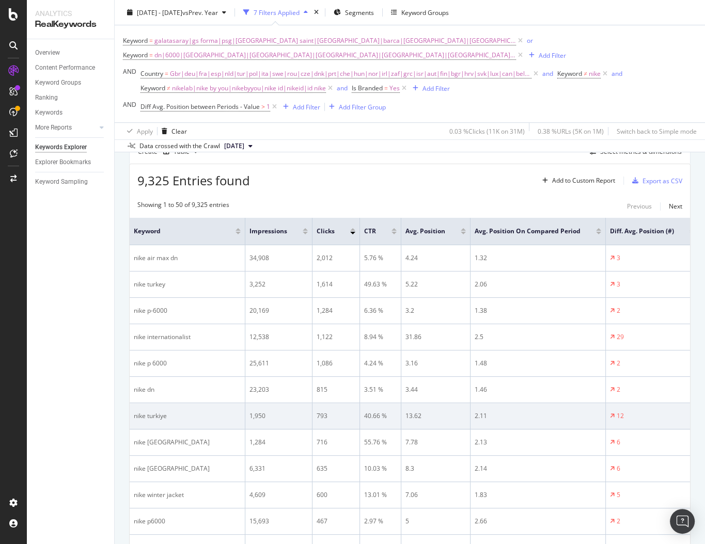
click at [154, 410] on td "nike turkiye" at bounding box center [188, 416] width 116 height 26
copy div "nike turkiye"
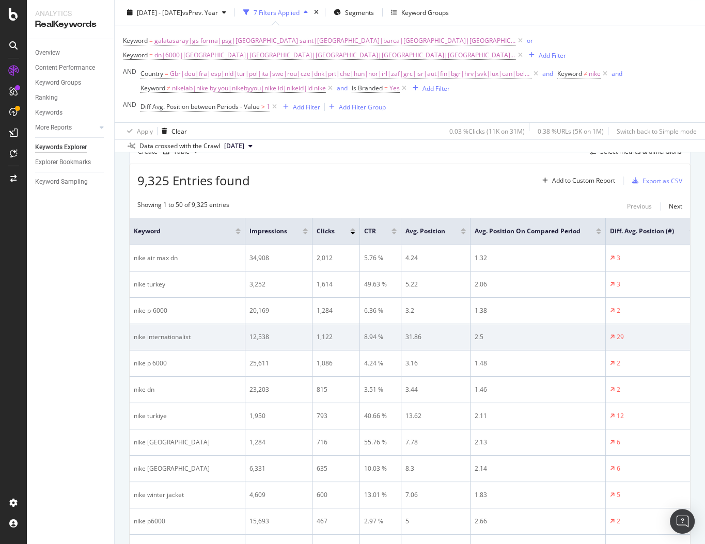
click at [167, 339] on div "nike internationalist" at bounding box center [187, 337] width 107 height 9
copy div "nike internationalist"
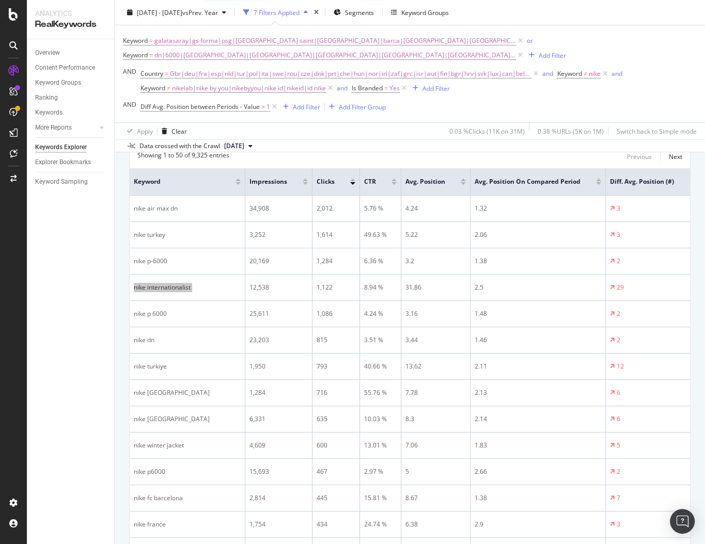
scroll to position [357, 0]
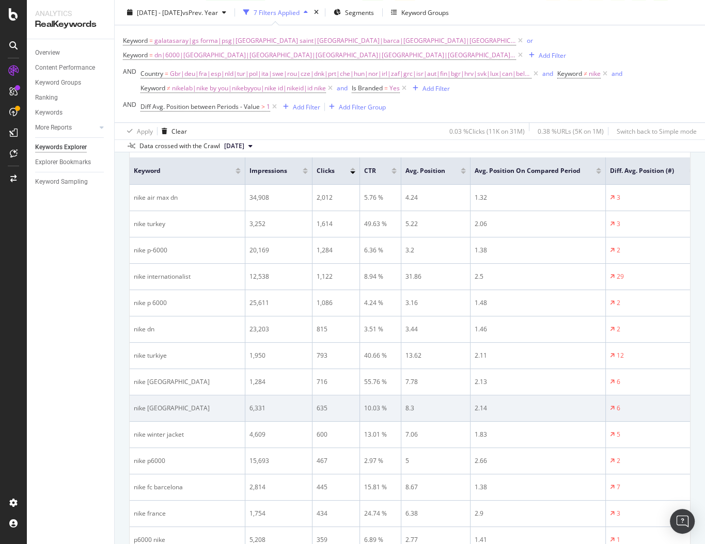
click at [160, 408] on div "nike barcelona" at bounding box center [187, 408] width 107 height 9
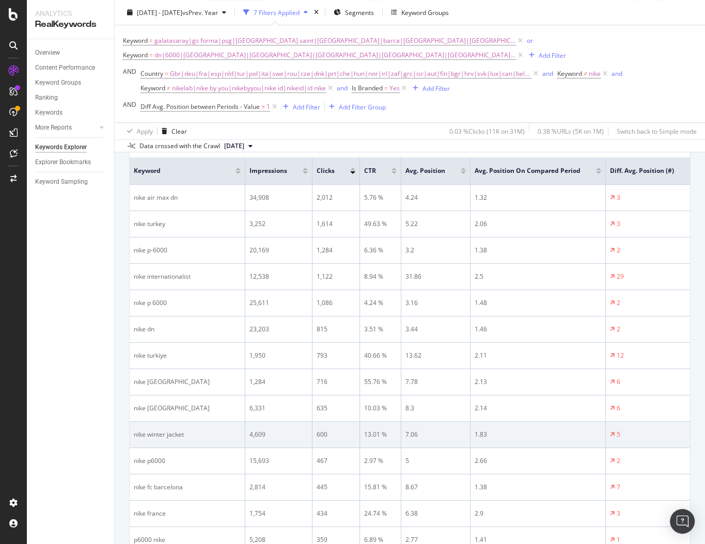
click at [159, 427] on td "nike winter jacket" at bounding box center [188, 435] width 116 height 26
copy div "nike winter jacket"
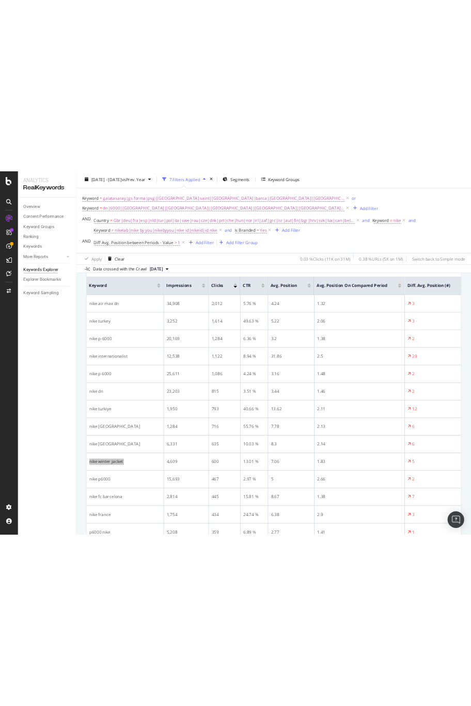
scroll to position [487, 0]
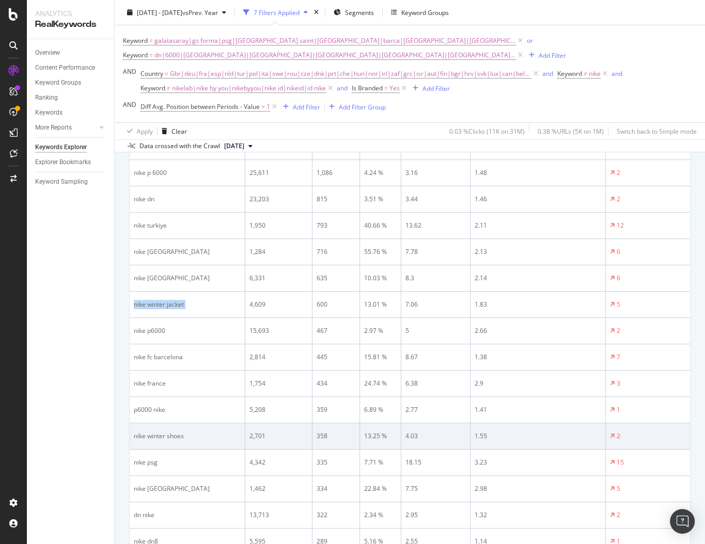
click at [168, 435] on div "nike winter shoes" at bounding box center [187, 436] width 107 height 9
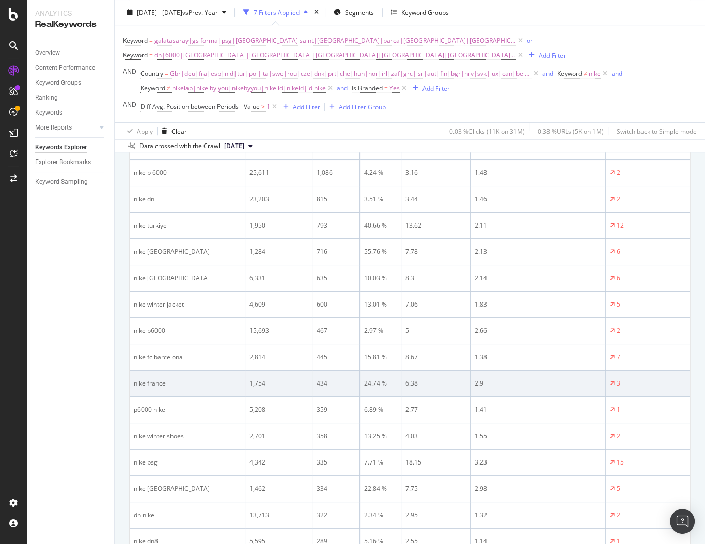
click at [146, 385] on div "nike france" at bounding box center [187, 383] width 107 height 9
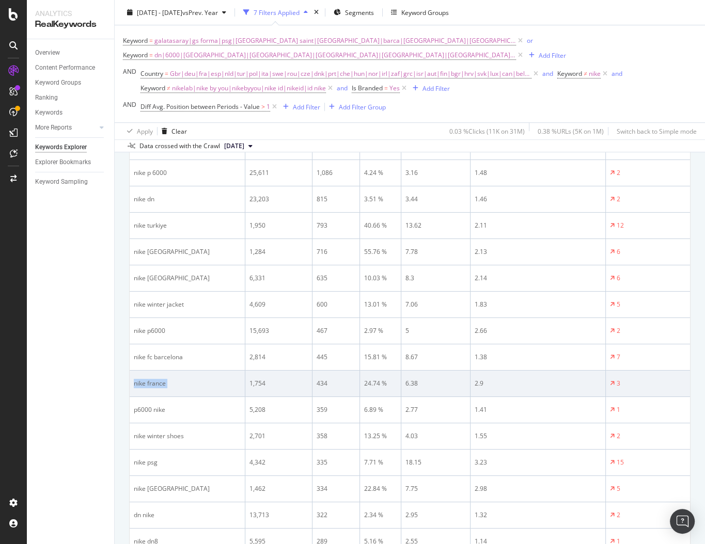
copy div "nike france"
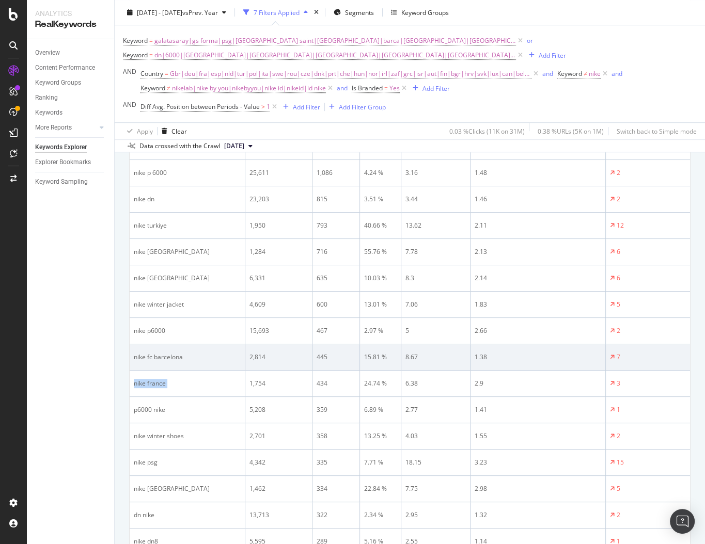
click at [159, 354] on div "nike fc barcelona" at bounding box center [187, 357] width 107 height 9
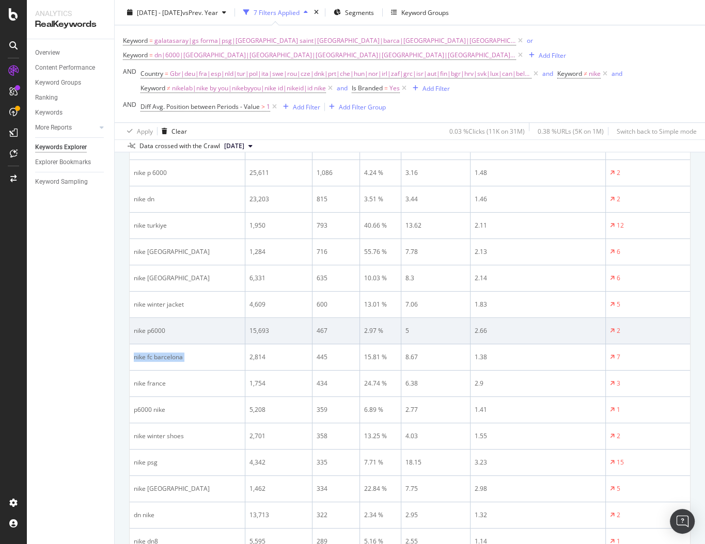
copy div "nike fc barcelona"
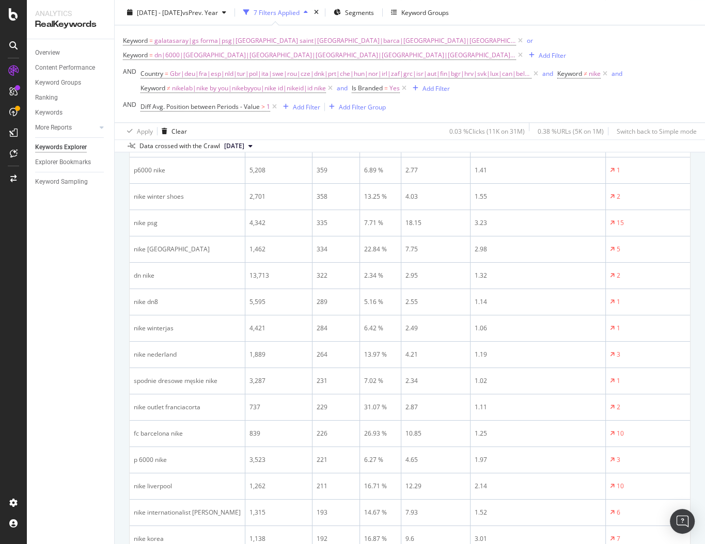
scroll to position [732, 0]
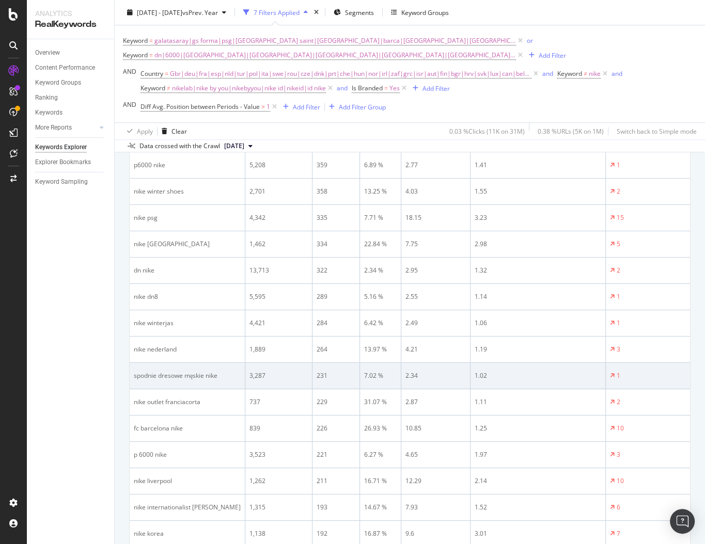
click at [165, 376] on div "spodnie dresowe męskie nike" at bounding box center [187, 375] width 107 height 9
copy div "spodnie dresowe męskie nike"
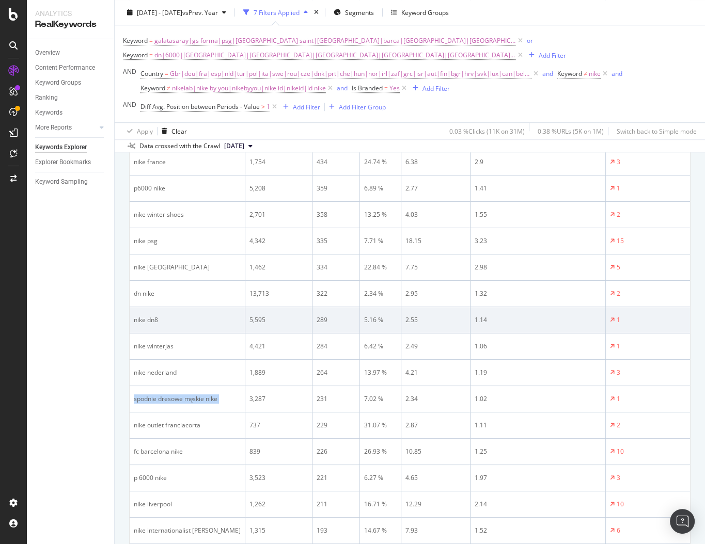
scroll to position [598, 0]
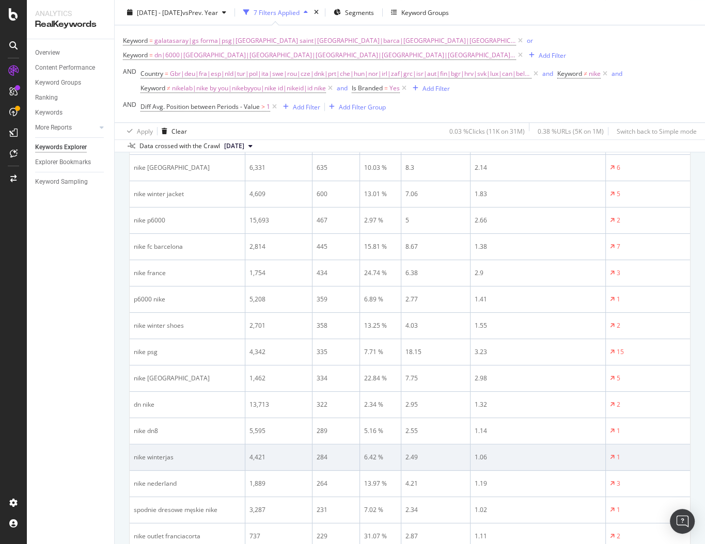
click at [168, 453] on div "nike winterjas" at bounding box center [187, 457] width 107 height 9
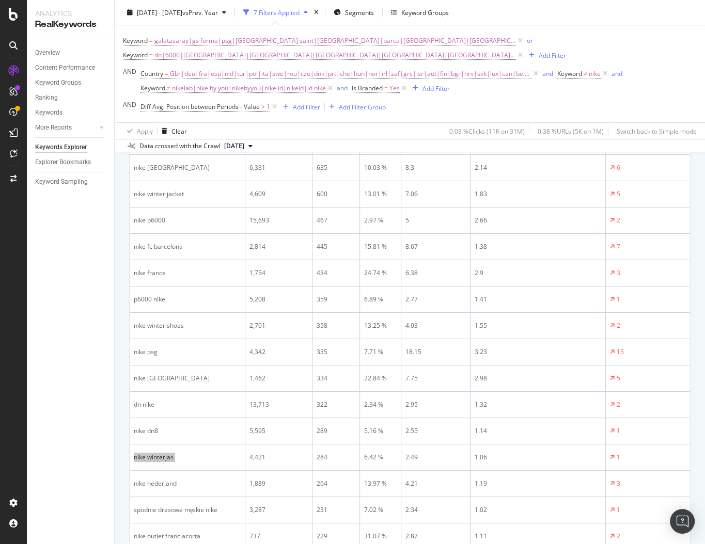
scroll to position [544, 0]
click at [214, 110] on span "Diff Avg. Position between Periods - Value" at bounding box center [199, 106] width 119 height 9
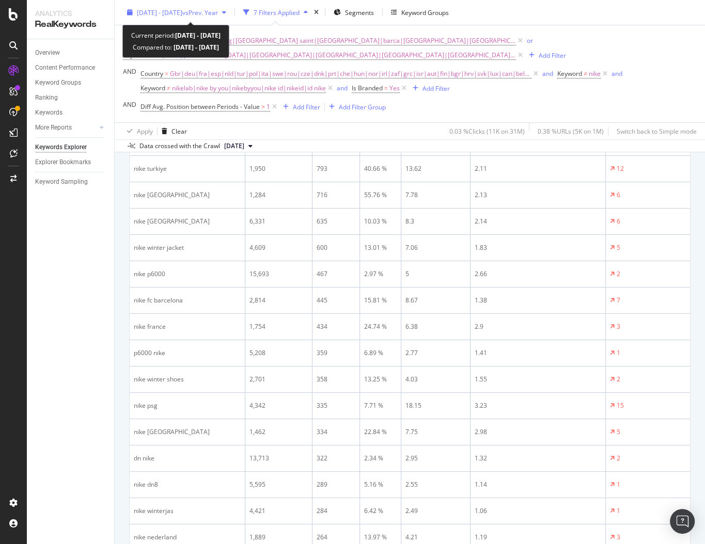
click at [216, 12] on span "vs Prev. Year" at bounding box center [200, 12] width 36 height 9
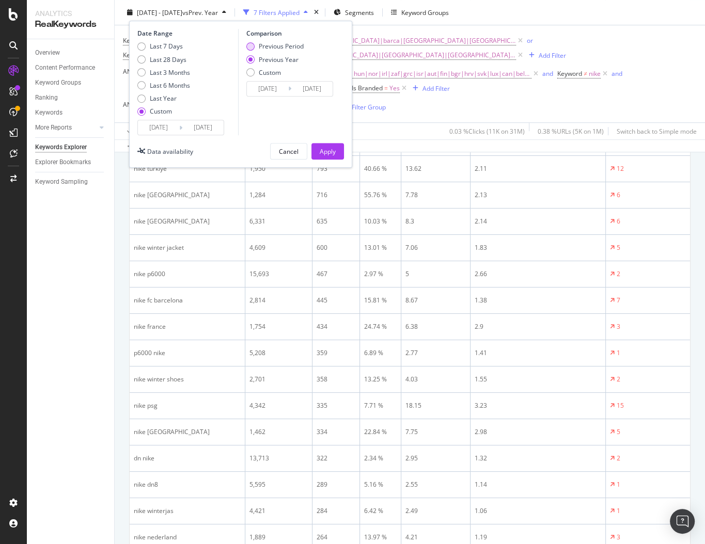
click at [272, 47] on div "Previous Period" at bounding box center [281, 46] width 45 height 9
type input "2025/08/02"
type input "2025/08/31"
click at [322, 148] on div "Apply" at bounding box center [328, 151] width 16 height 9
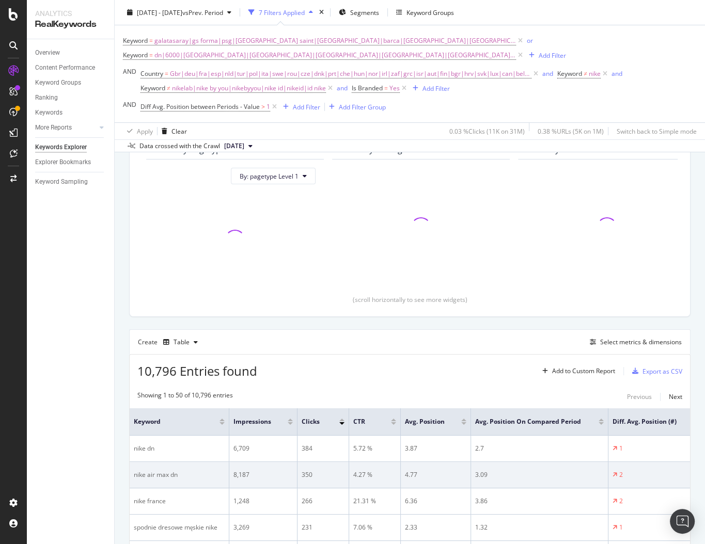
scroll to position [153, 0]
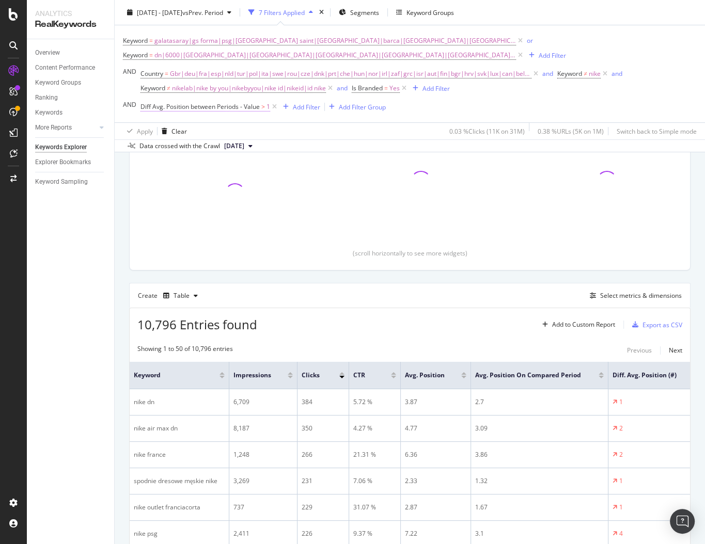
click at [231, 107] on span "Diff Avg. Position between Periods - Value" at bounding box center [199, 106] width 119 height 9
click at [186, 144] on span "On Current Period" at bounding box center [175, 147] width 52 height 9
click at [192, 145] on span "On Current Period" at bounding box center [175, 147] width 52 height 9
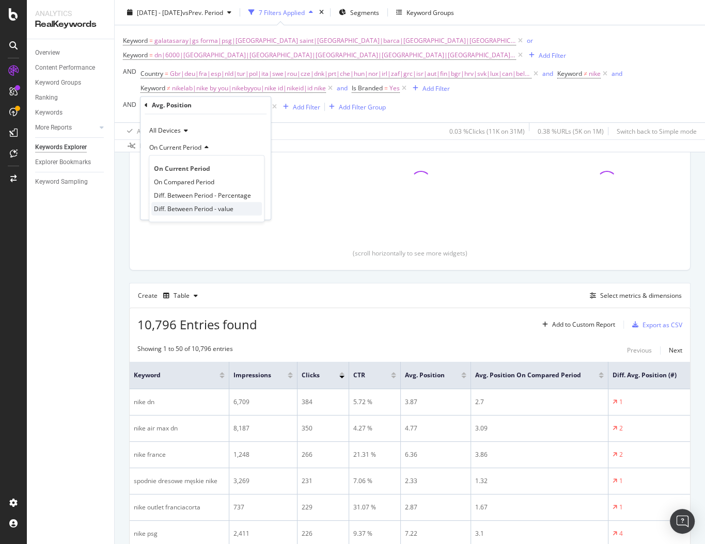
click at [193, 205] on span "Diff. Between Period - value" at bounding box center [194, 208] width 80 height 9
click at [173, 163] on span "Greater than" at bounding box center [167, 166] width 37 height 9
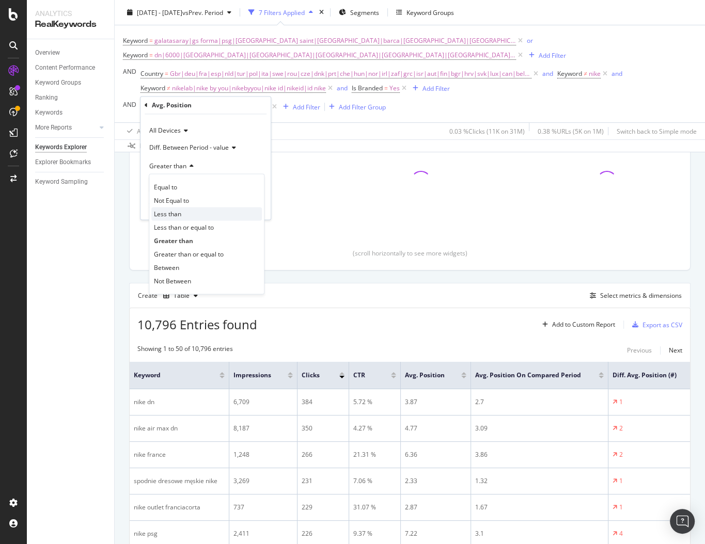
click at [176, 211] on span "Less than" at bounding box center [167, 214] width 27 height 9
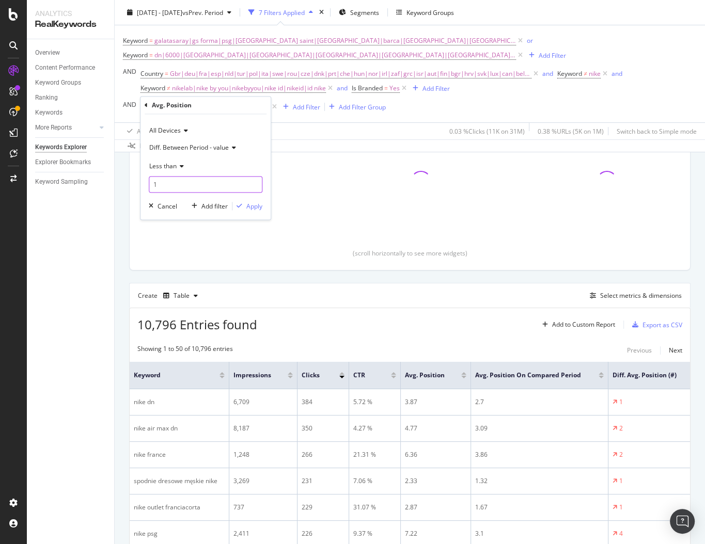
click at [166, 190] on input "1" at bounding box center [206, 185] width 114 height 17
type input "-1"
click at [244, 209] on div "Apply" at bounding box center [247, 206] width 30 height 9
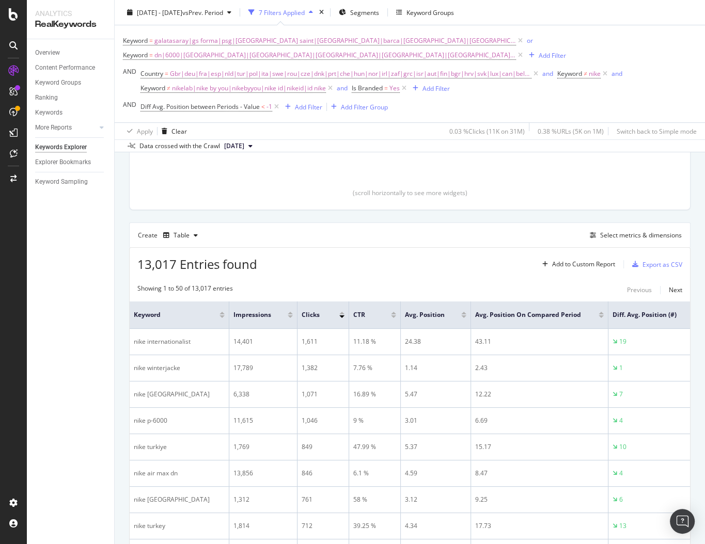
scroll to position [238, 0]
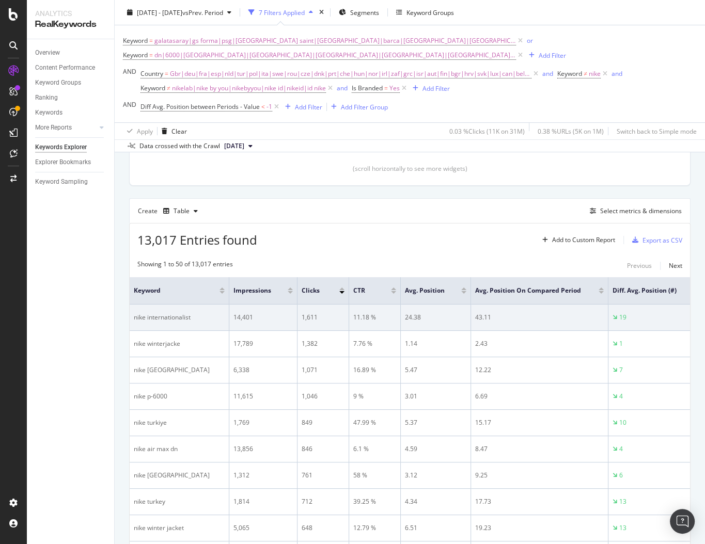
click at [164, 314] on div "nike internationalist" at bounding box center [179, 317] width 91 height 9
copy div "nike internationalist"
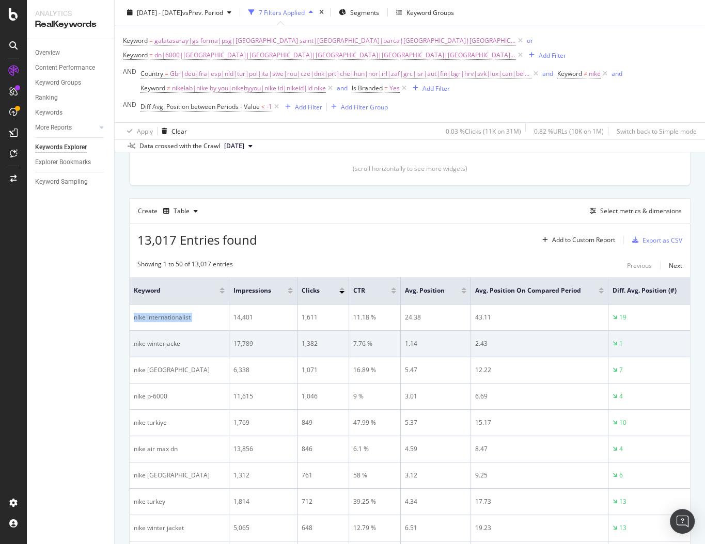
click at [164, 354] on td "nike winterjacke" at bounding box center [180, 344] width 100 height 26
copy div "nike winterjacke"
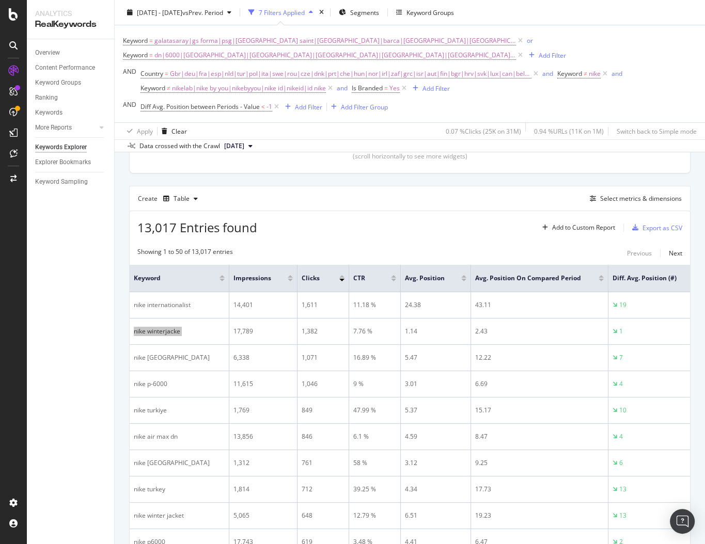
scroll to position [258, 0]
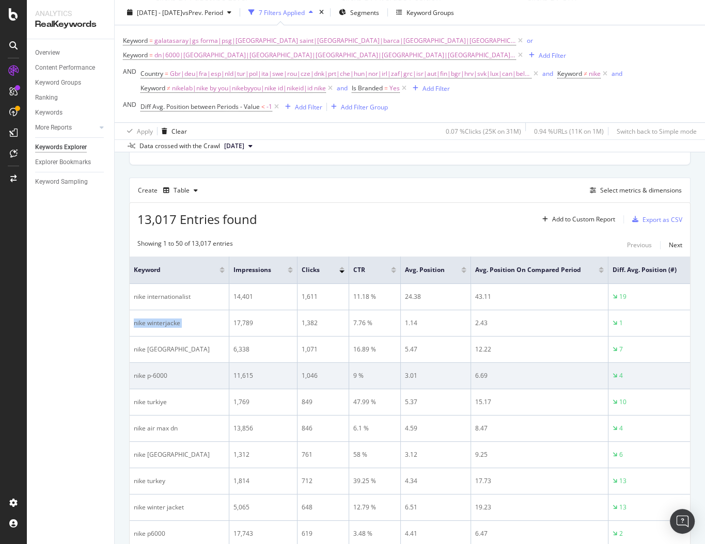
click at [154, 374] on div "nike p-6000" at bounding box center [179, 375] width 91 height 9
copy div "nike p-6000"
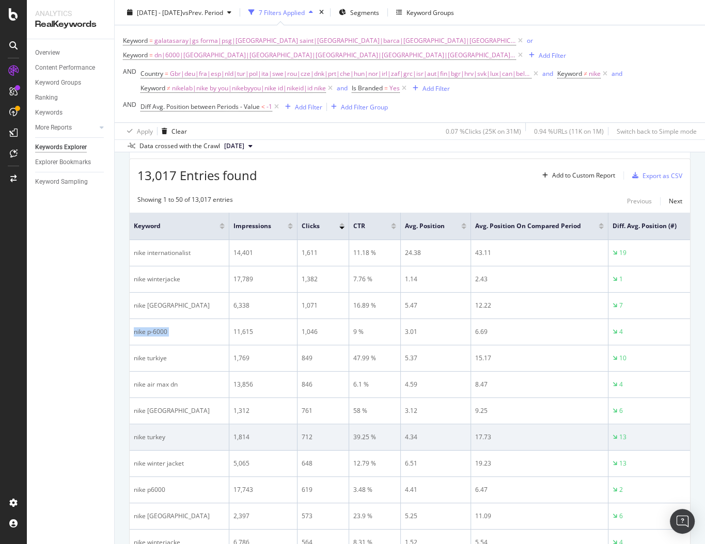
scroll to position [354, 0]
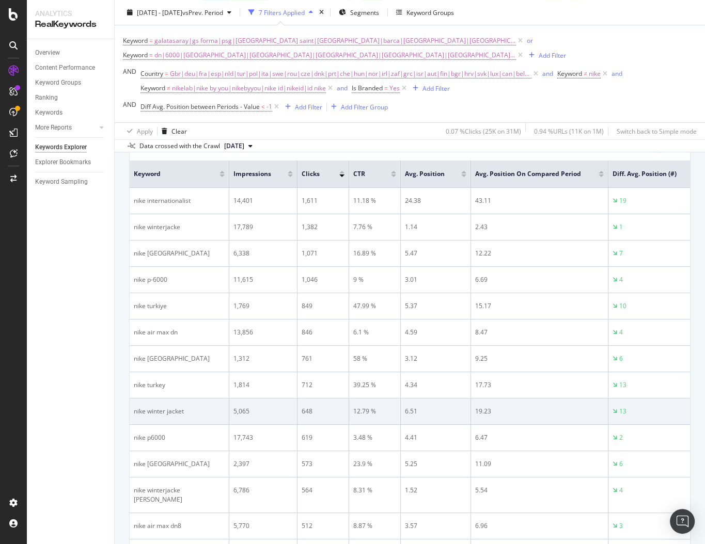
click at [158, 410] on div "nike winter jacket" at bounding box center [179, 411] width 91 height 9
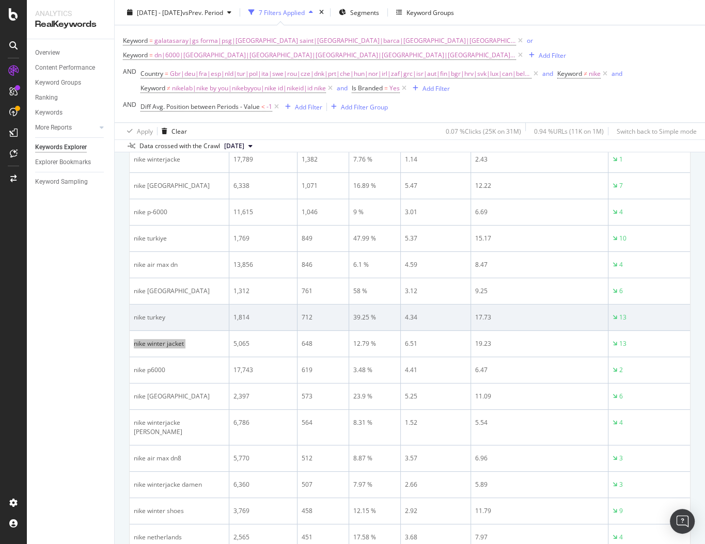
scroll to position [438, 0]
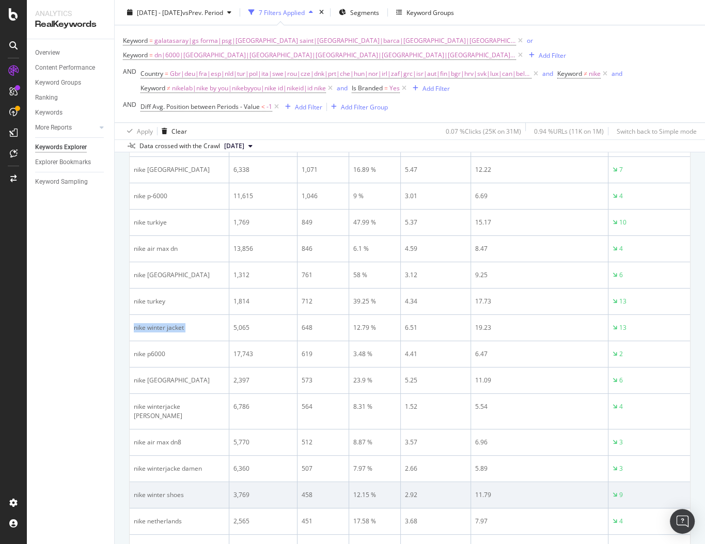
click at [164, 491] on div "nike winter shoes" at bounding box center [179, 495] width 91 height 9
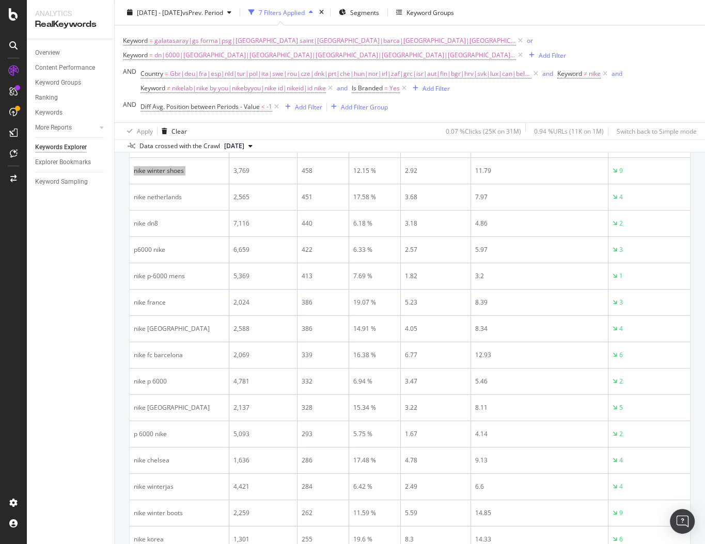
scroll to position [764, 0]
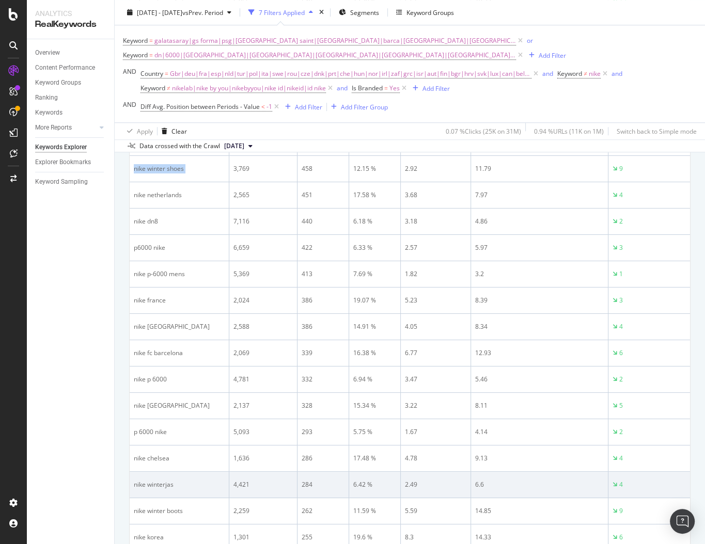
click at [161, 480] on div "nike winterjas" at bounding box center [179, 484] width 91 height 9
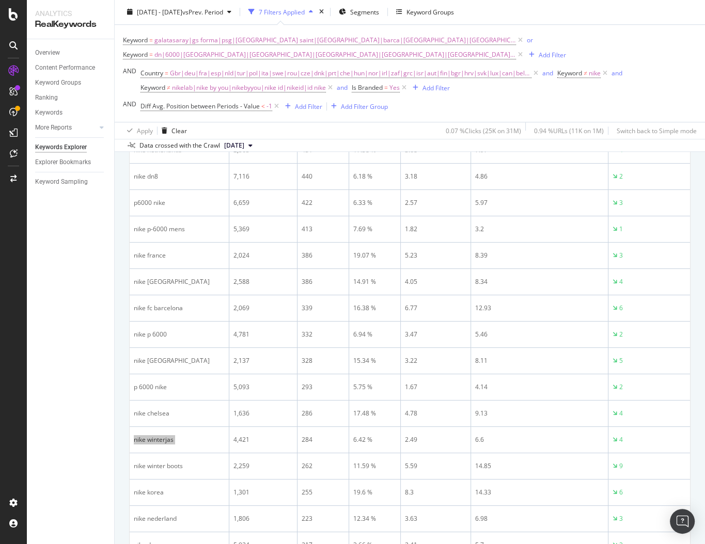
scroll to position [832, 0]
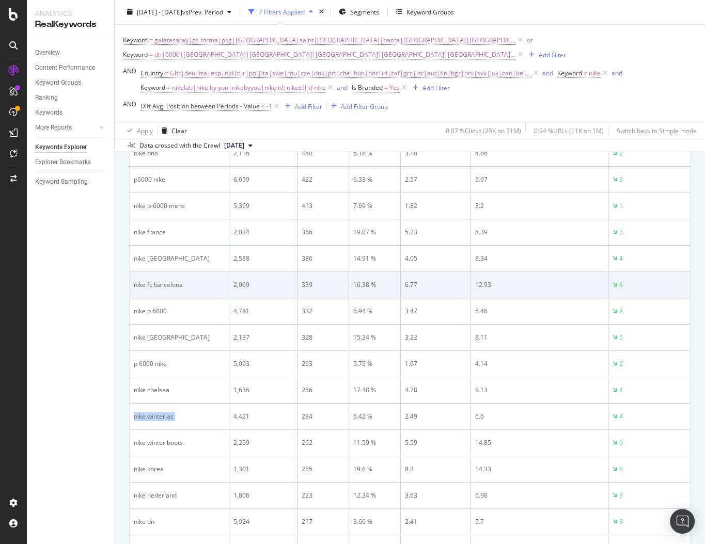
click at [181, 280] on div "nike fc barcelona" at bounding box center [179, 284] width 91 height 9
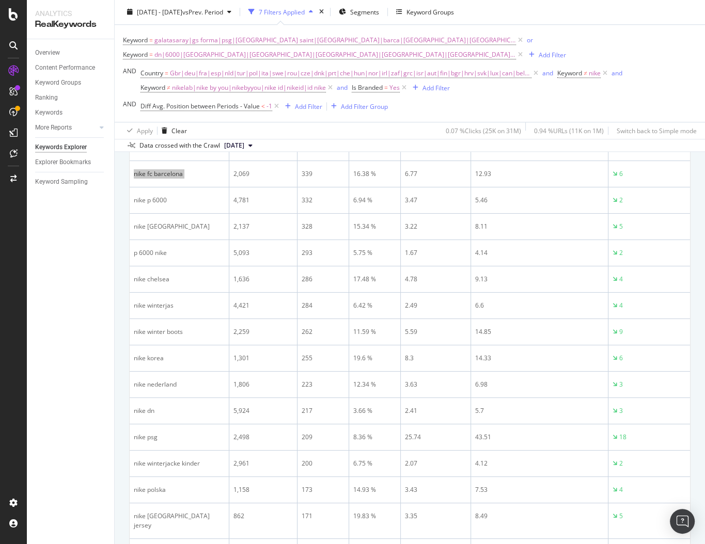
scroll to position [965, 0]
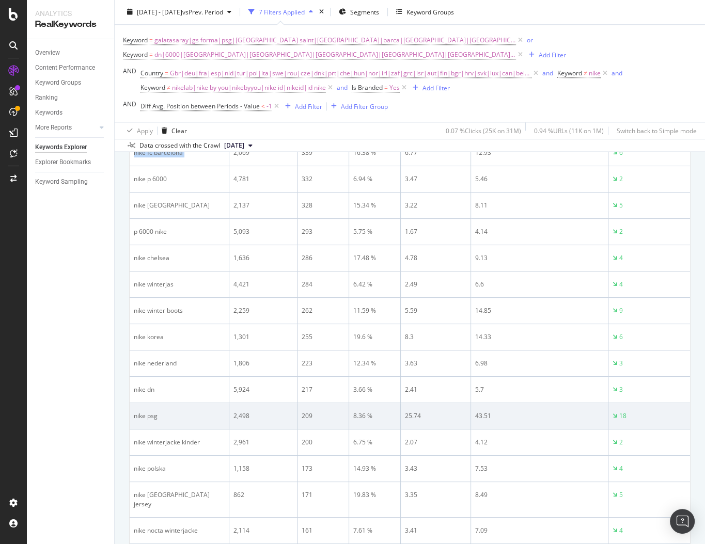
click at [155, 412] on div "nike psg" at bounding box center [179, 416] width 91 height 9
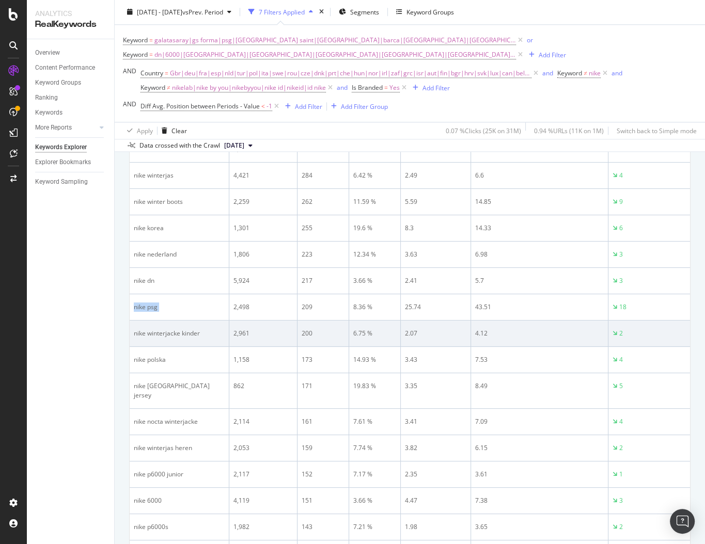
scroll to position [1089, 0]
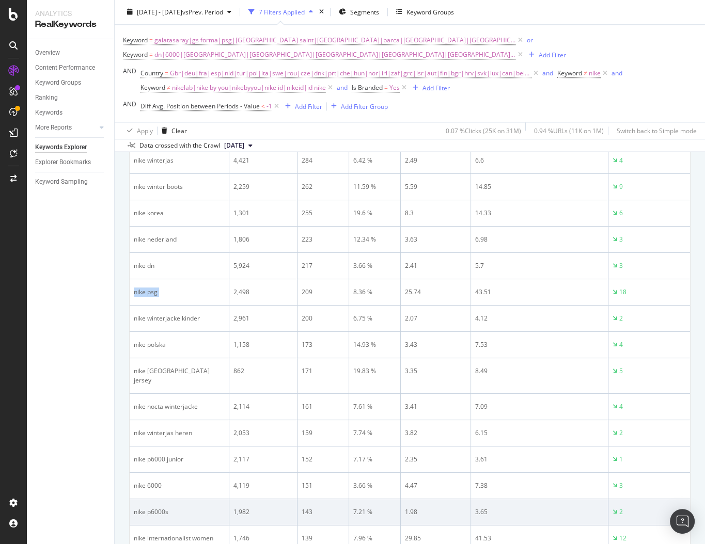
click at [159, 508] on div "nike p6000s" at bounding box center [179, 512] width 91 height 9
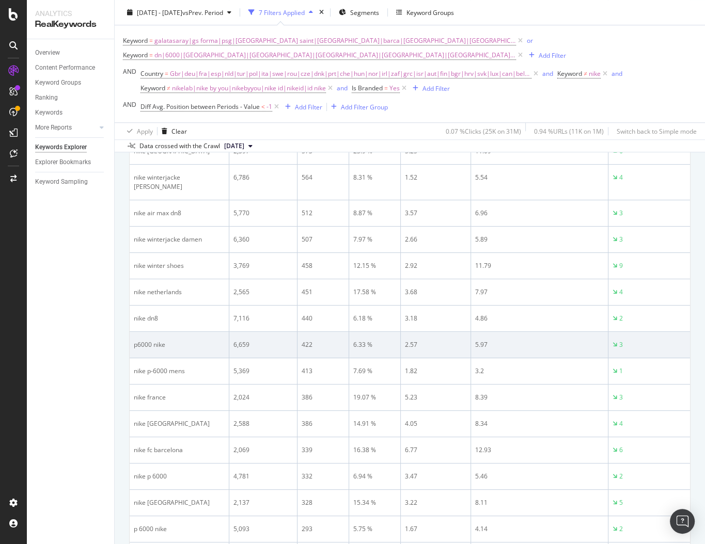
scroll to position [640, 0]
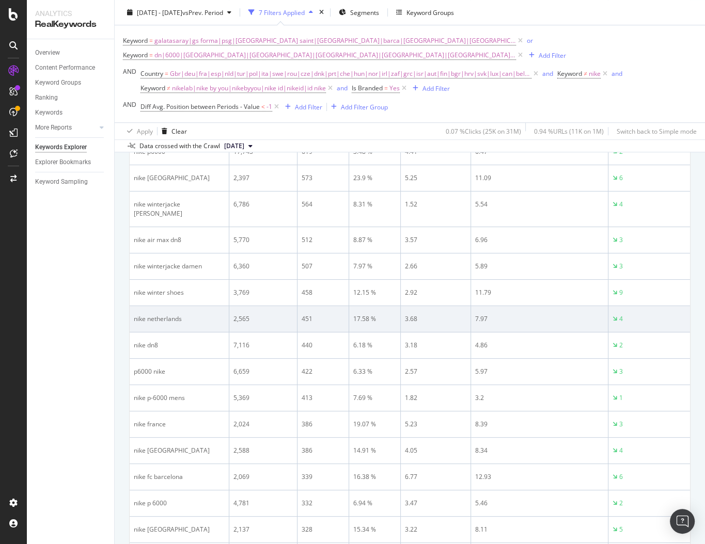
click at [166, 314] on div "nike netherlands" at bounding box center [179, 318] width 91 height 9
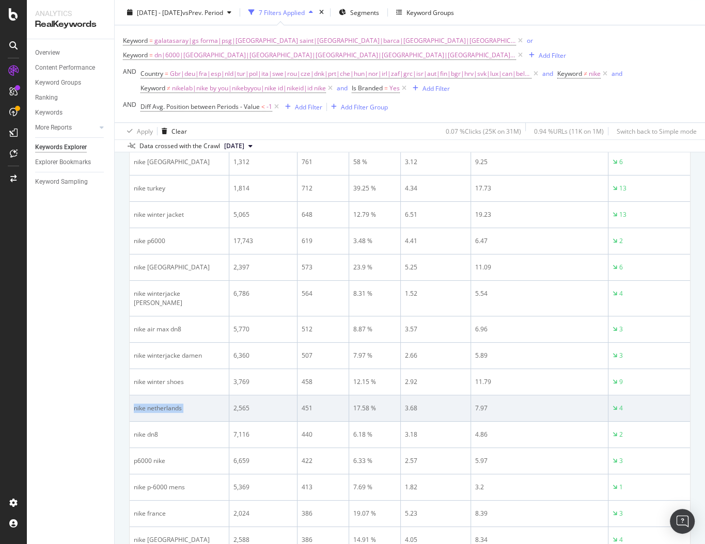
scroll to position [541, 0]
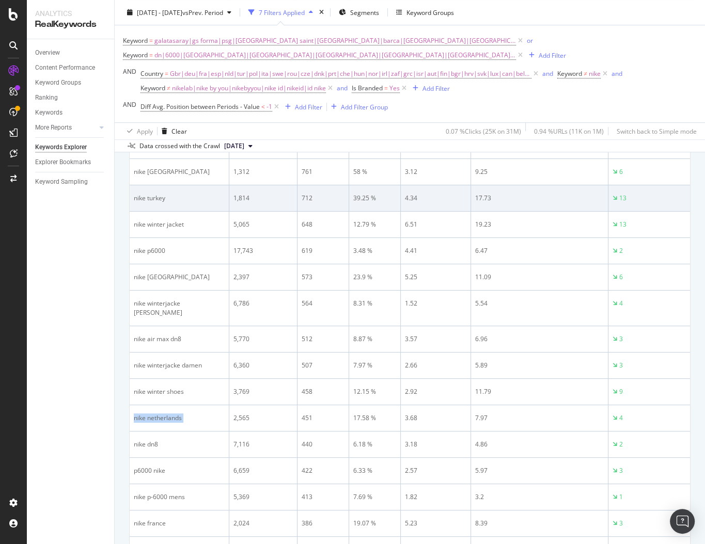
click at [158, 194] on div "nike turkey" at bounding box center [179, 198] width 91 height 9
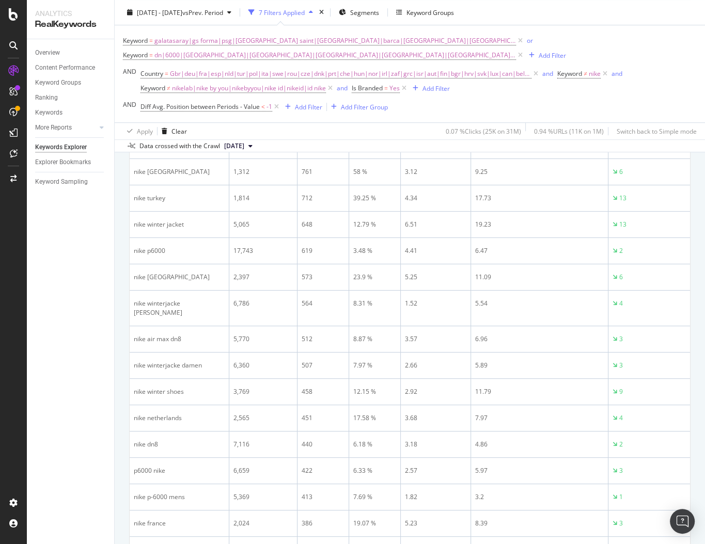
click at [621, 48] on div "Keyword = galatasaray|gs forma|psg|paris saint|barcelona|barca|barça|liverpool|…" at bounding box center [410, 48] width 574 height 29
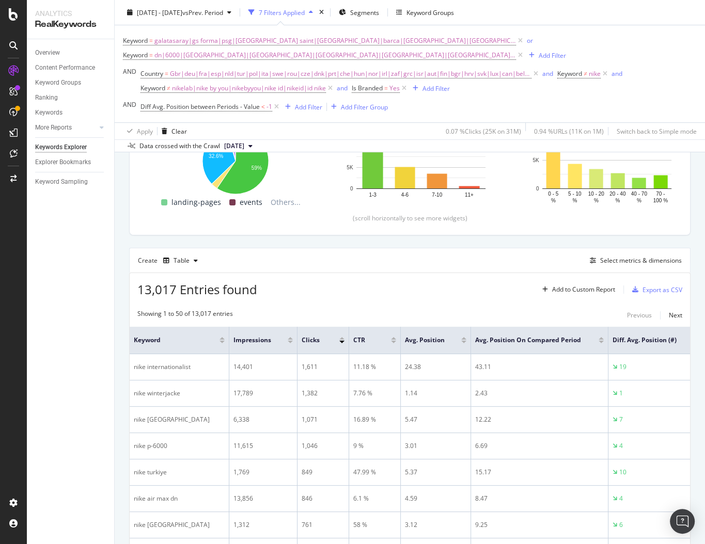
scroll to position [0, 0]
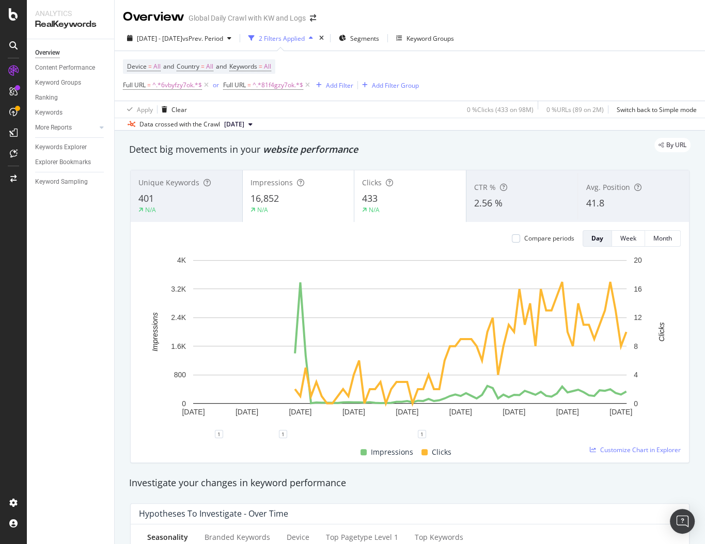
click at [344, 156] on div "Detect big movements in your website performance" at bounding box center [410, 150] width 572 height 24
click at [331, 148] on div "By URL" at bounding box center [405, 145] width 572 height 14
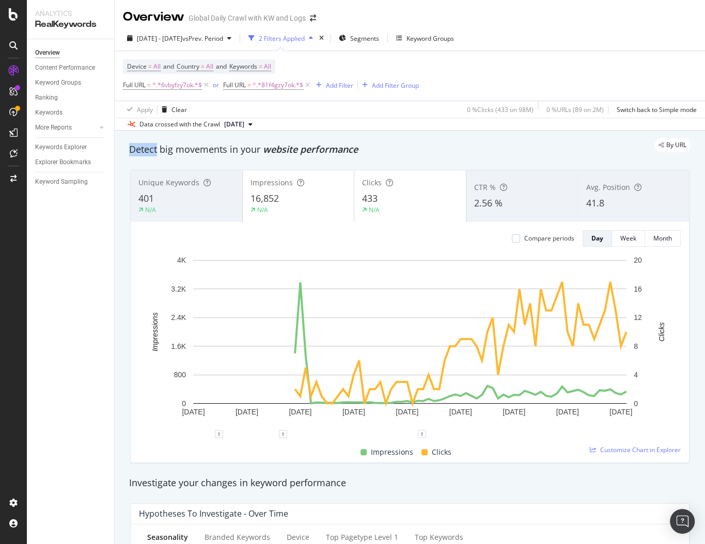
click at [318, 141] on div "By URL" at bounding box center [405, 145] width 572 height 14
